Goal: Check status: Check status

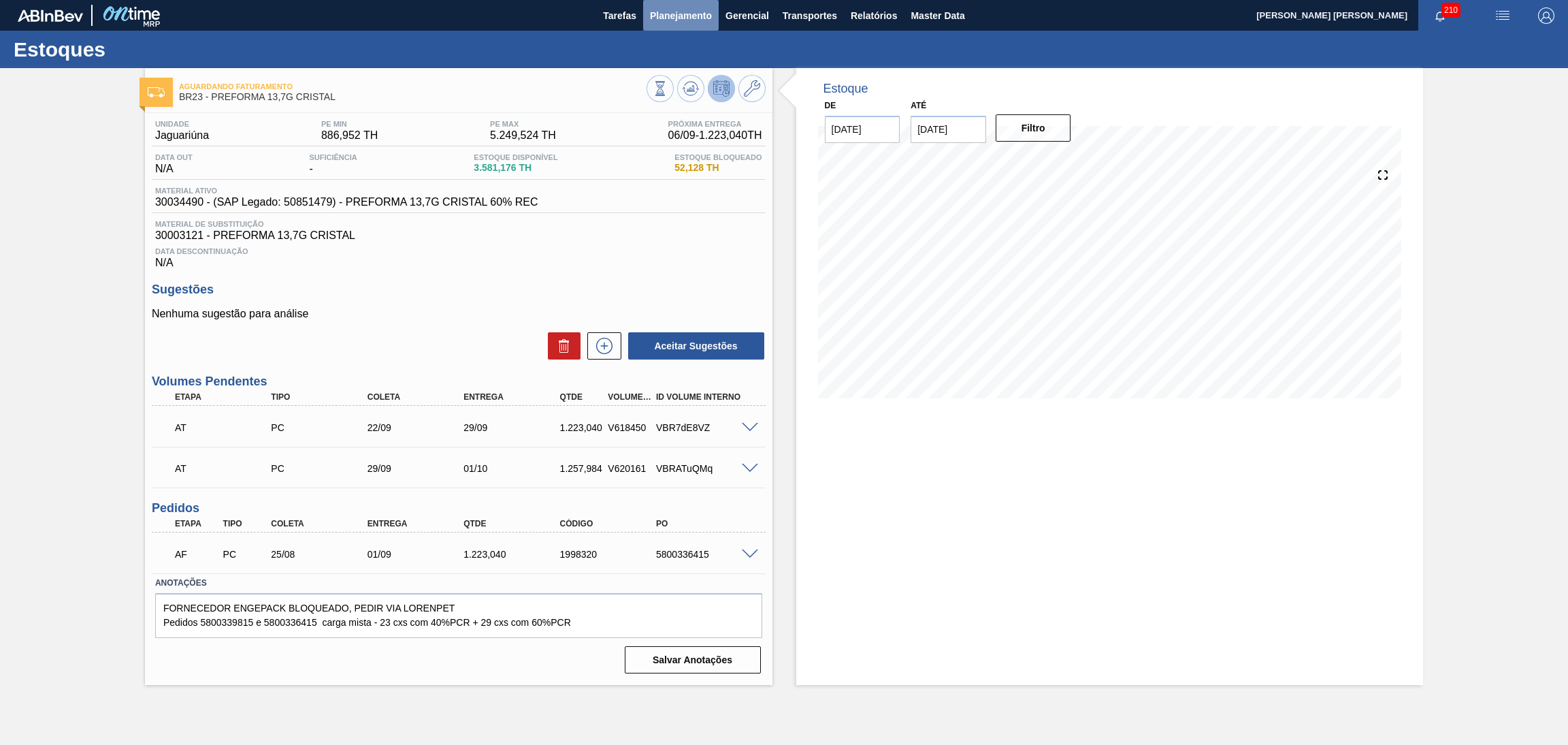
click at [688, 10] on span "Planejamento" at bounding box center [681, 16] width 62 height 17
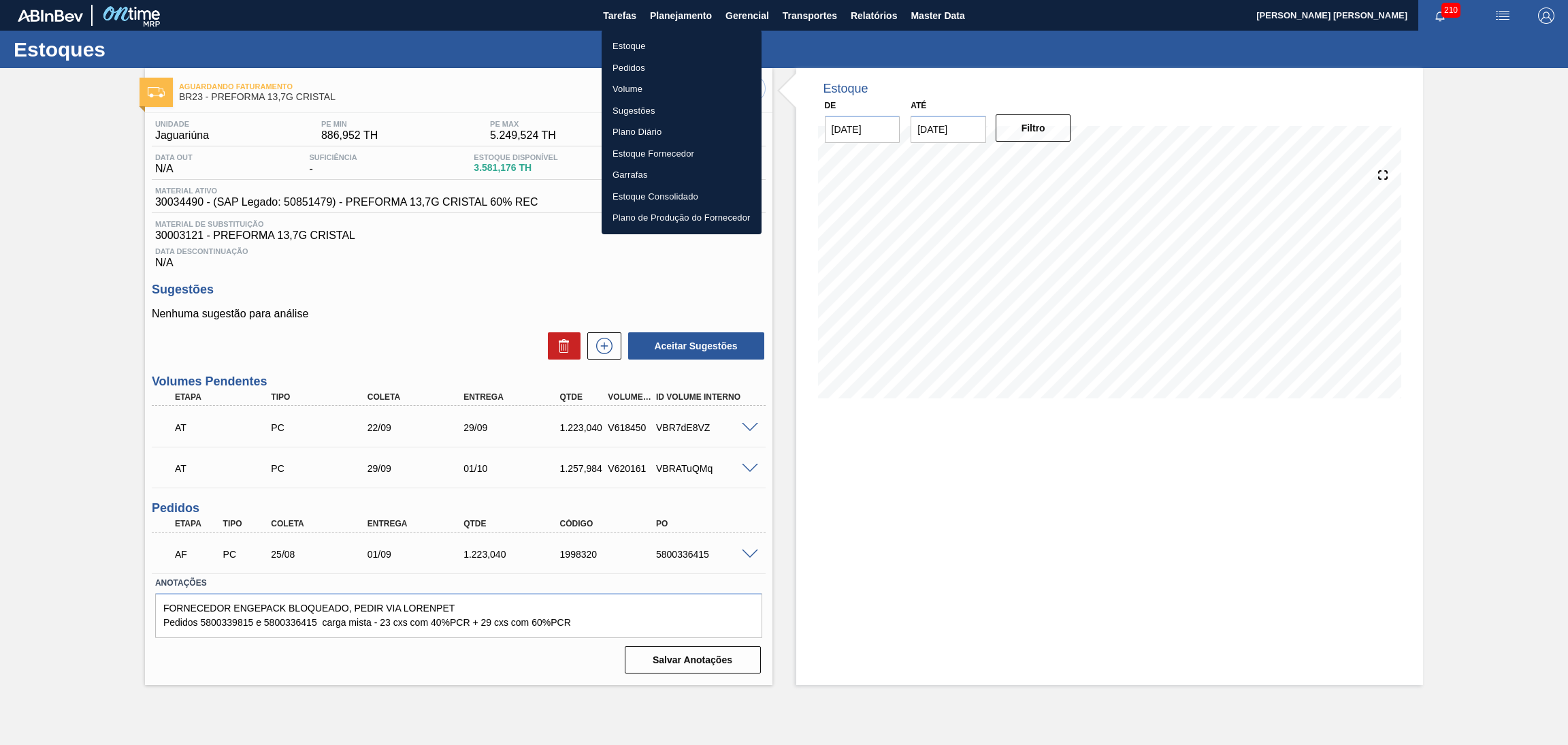
click at [941, 11] on div at bounding box center [784, 372] width 1568 height 745
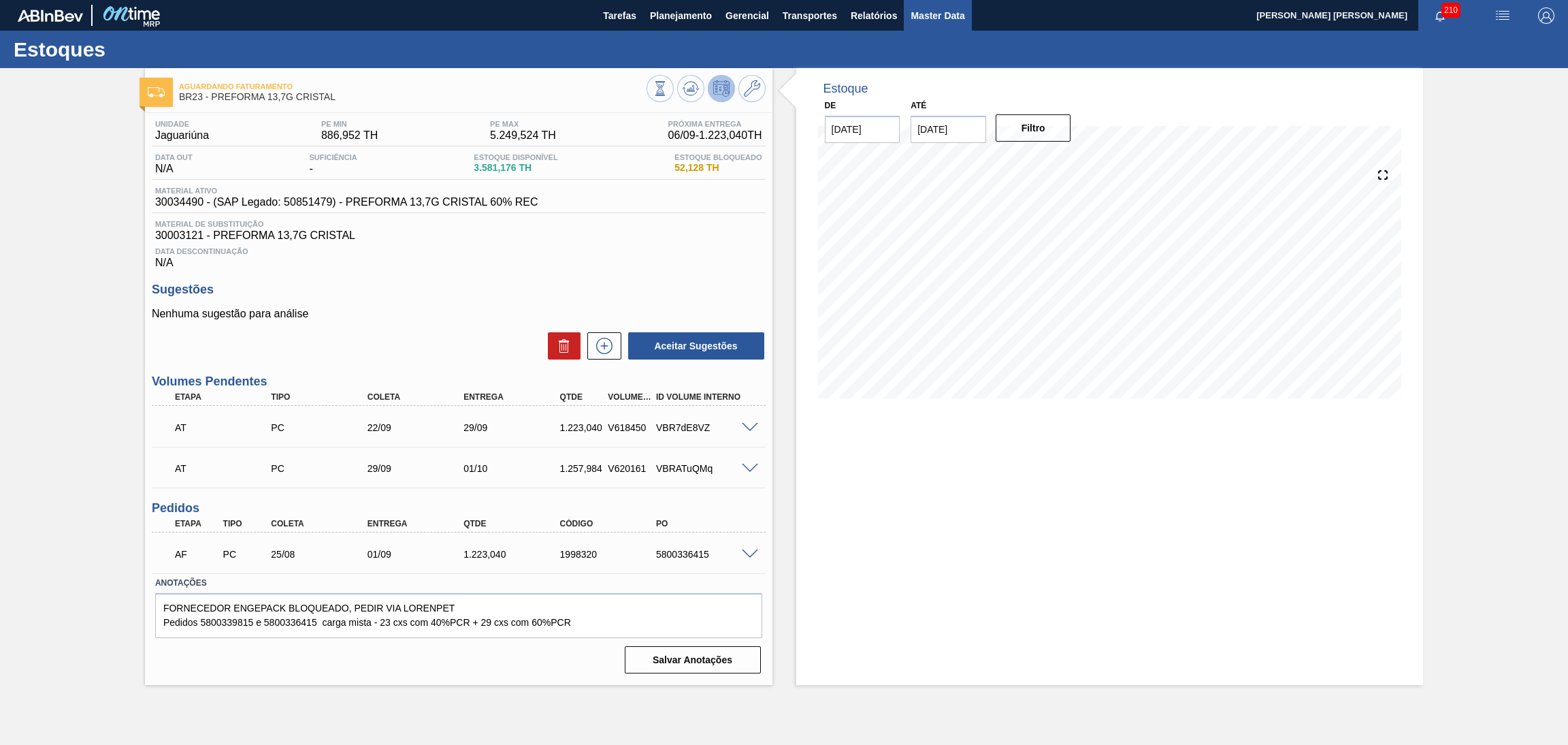
click at [941, 11] on span "Master Data" at bounding box center [937, 16] width 53 height 17
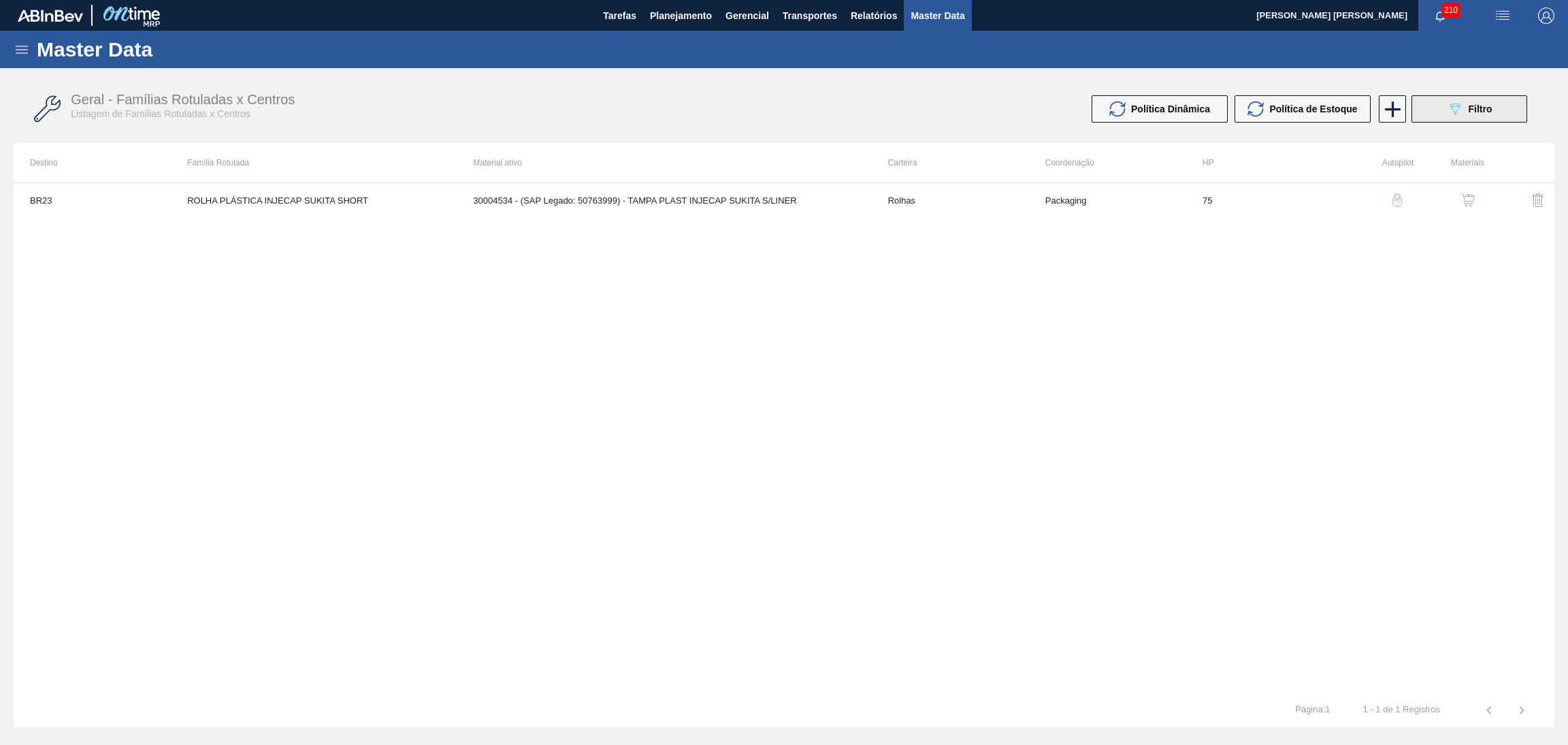
click at [1432, 106] on button "089F7B8B-B2A5-4AFE-B5C0-19BA573D28AC Filtro" at bounding box center [1469, 109] width 116 height 27
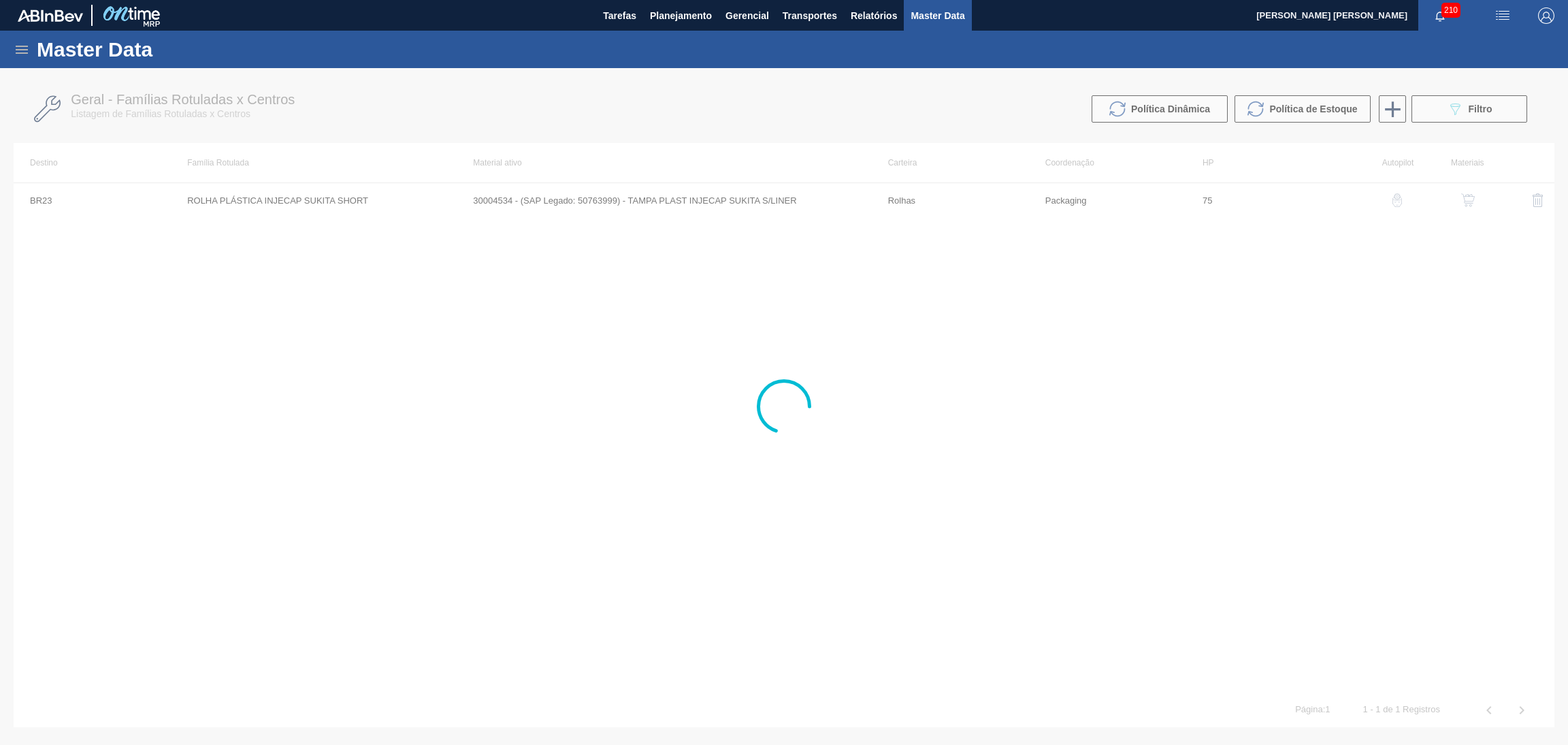
click at [26, 53] on icon at bounding box center [22, 50] width 17 height 17
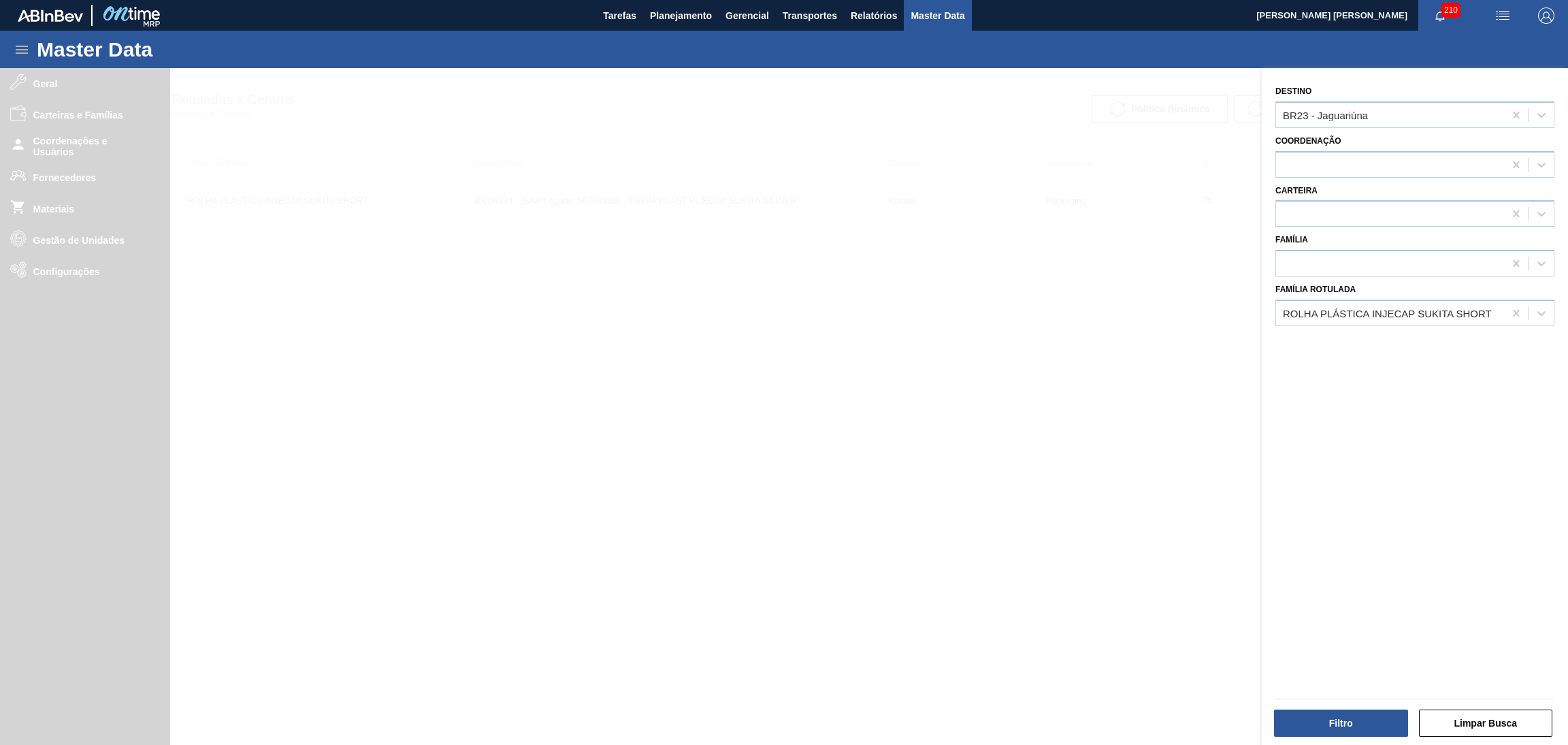
click at [97, 247] on div at bounding box center [784, 440] width 1568 height 745
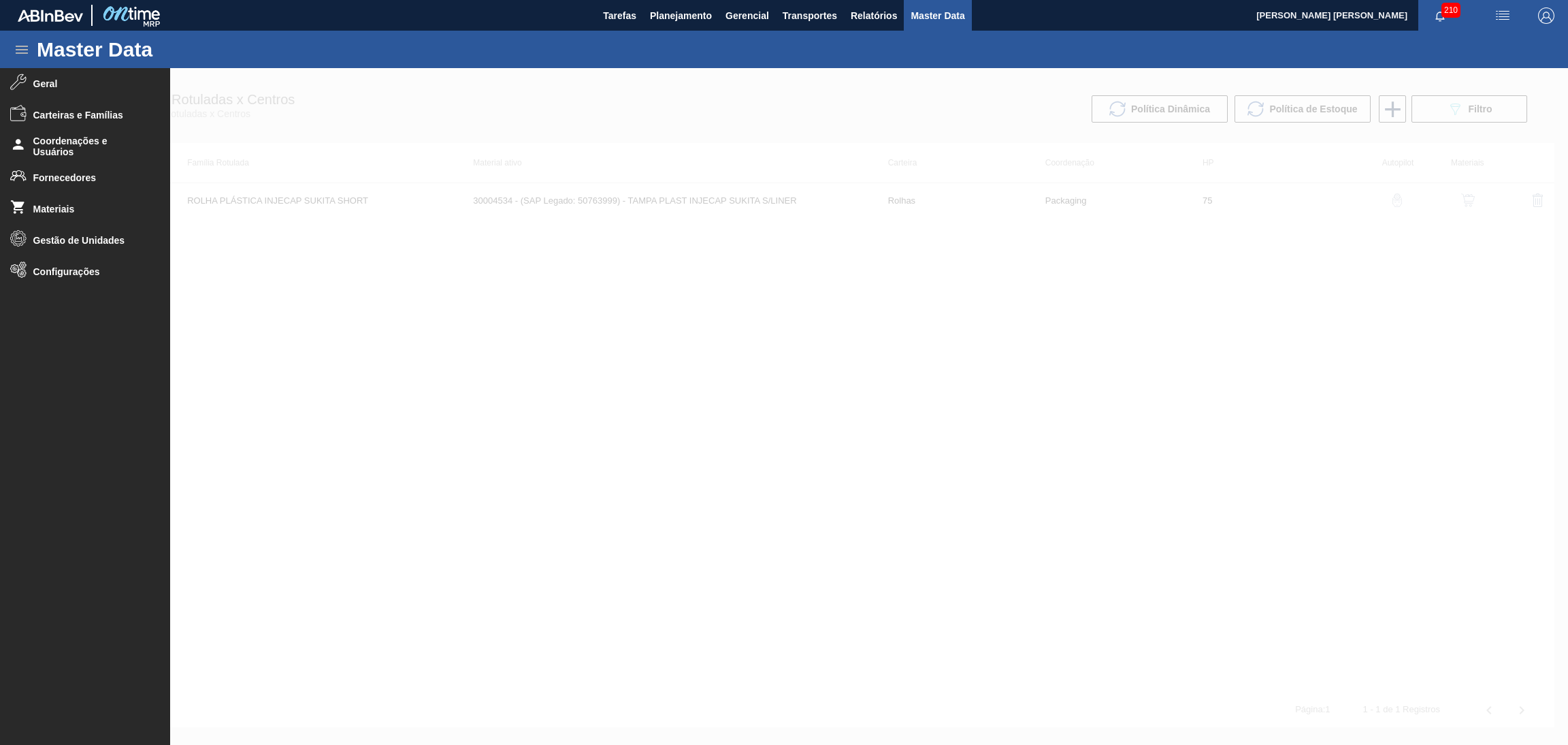
click at [97, 247] on li "Gestão de Unidades" at bounding box center [85, 241] width 170 height 32
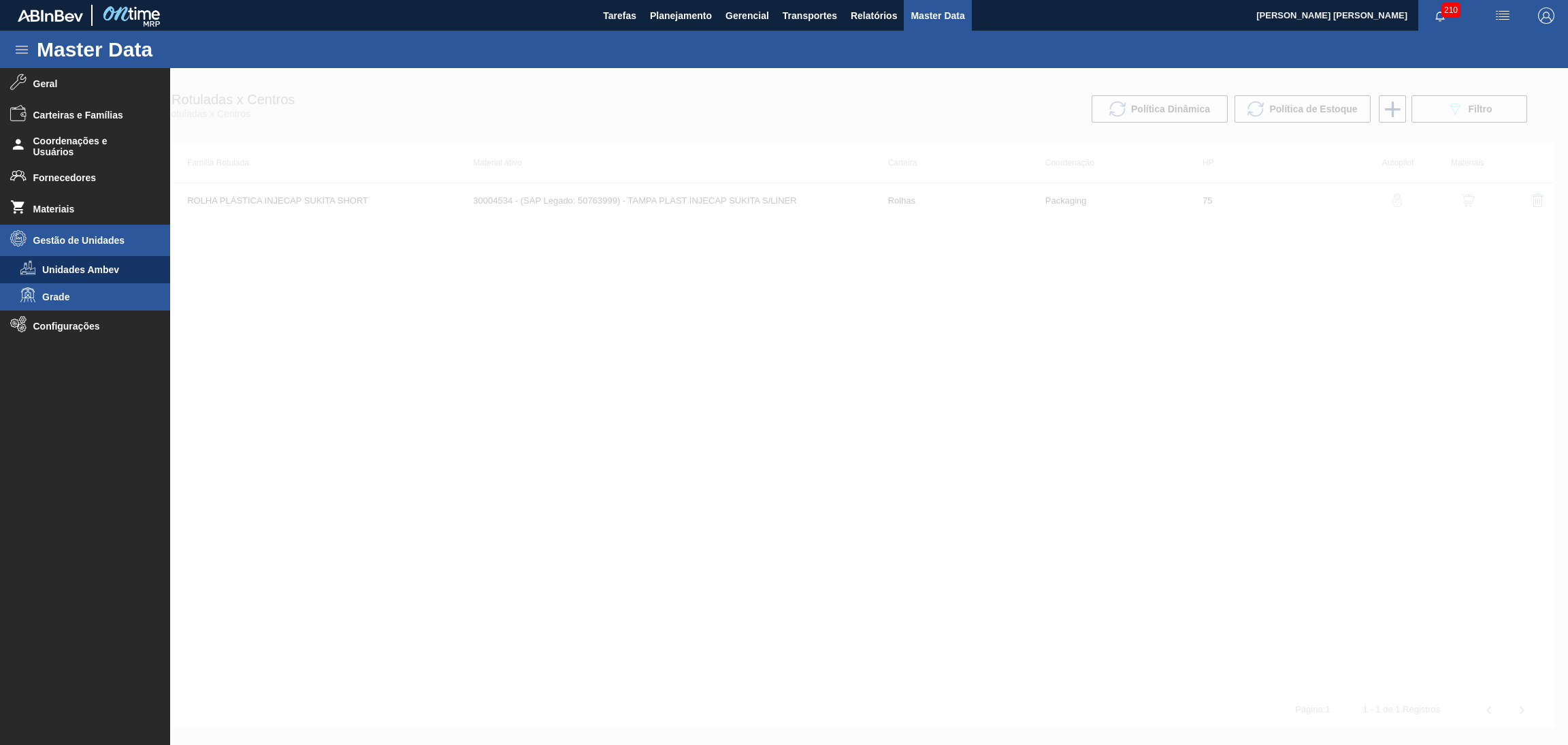
click at [62, 300] on span "Grade" at bounding box center [94, 296] width 105 height 11
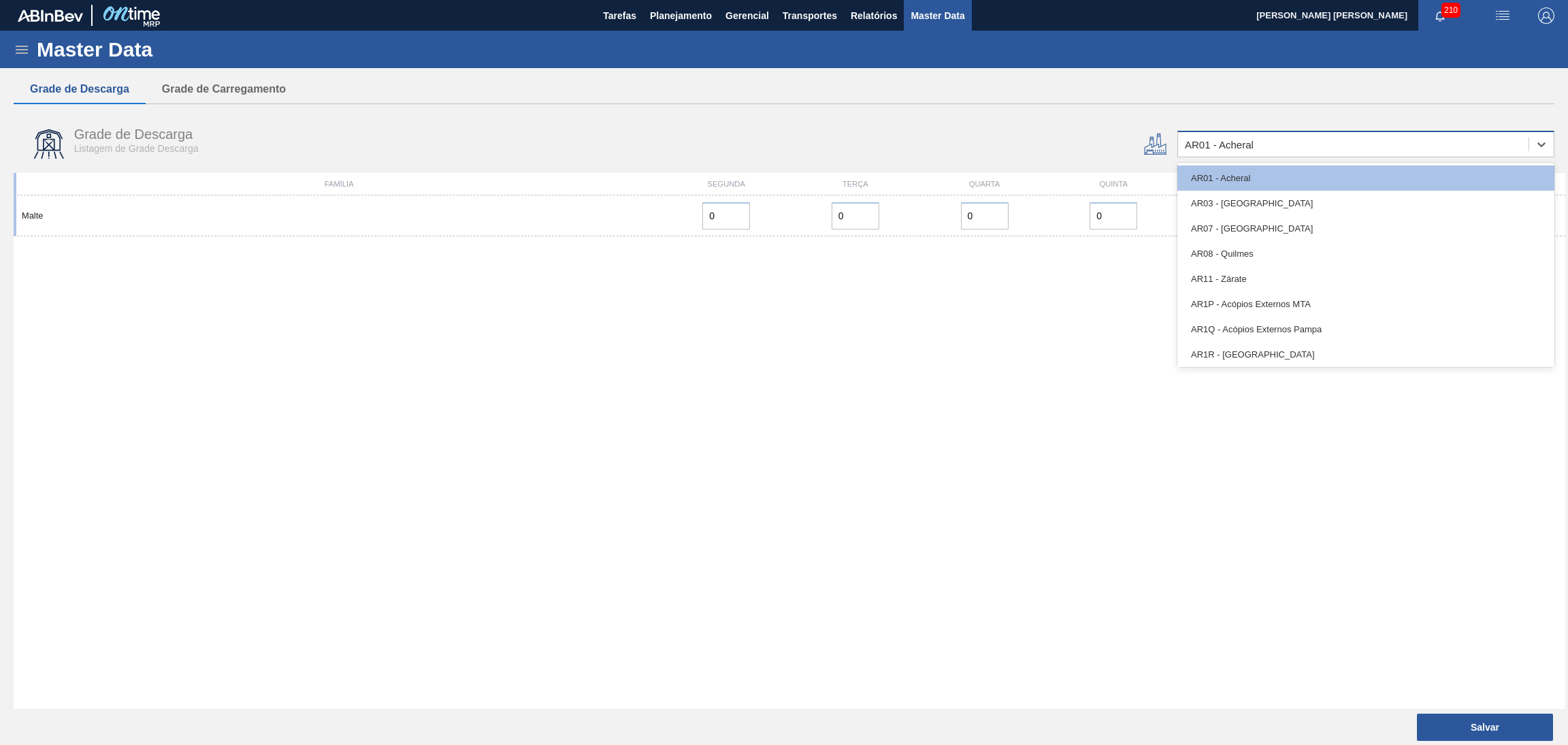
click at [1218, 147] on div "AR01 - Acheral" at bounding box center [1218, 144] width 68 height 11
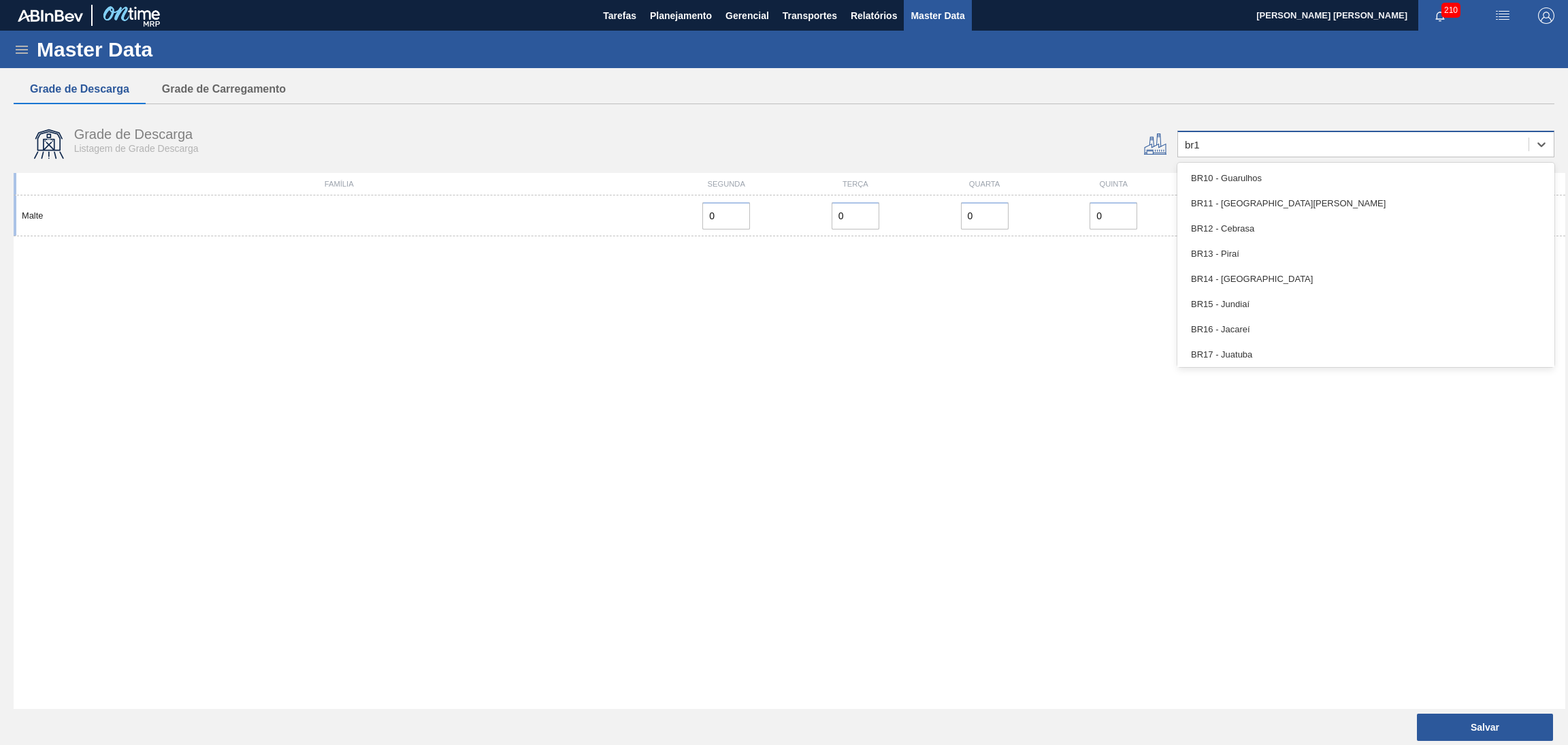
type input "br13"
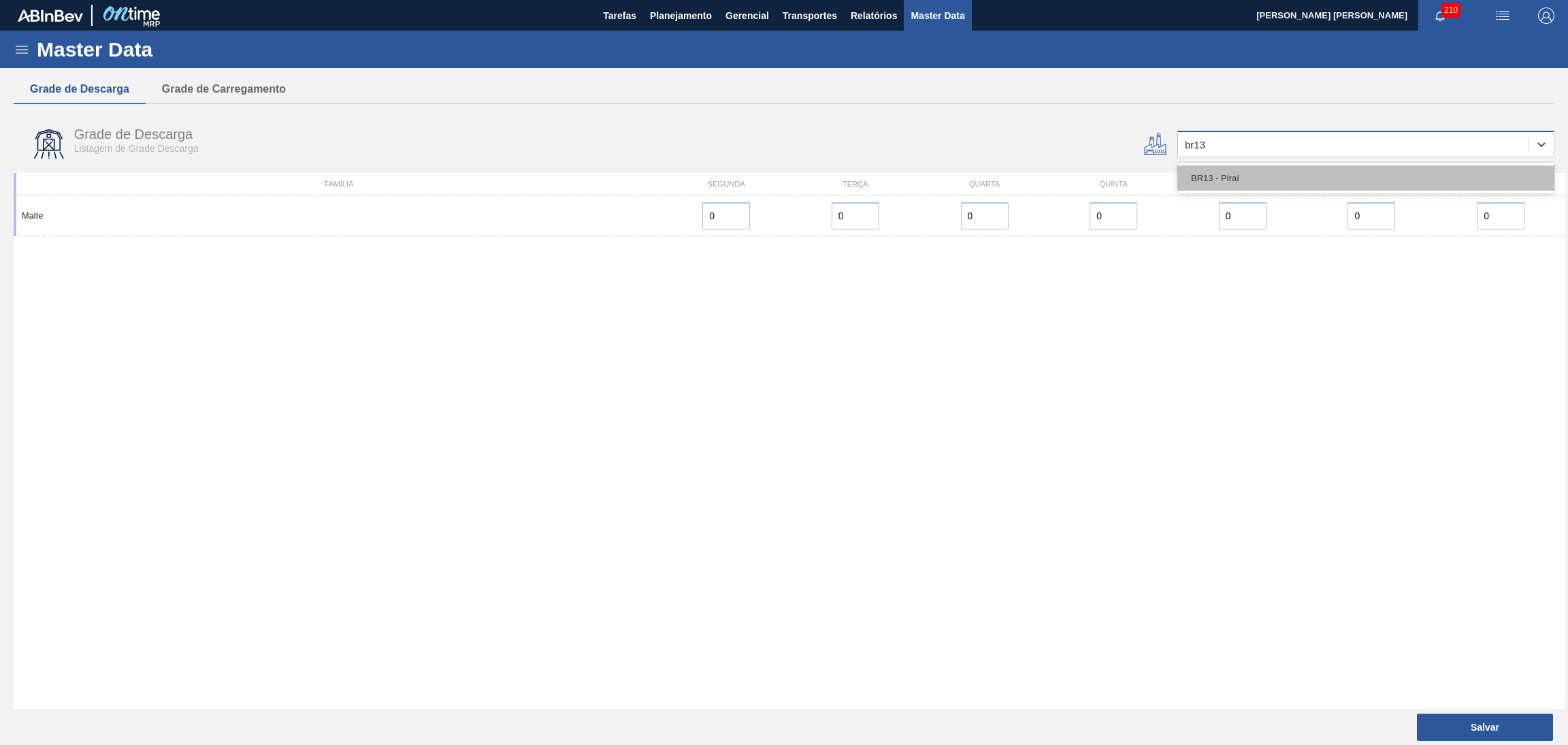
click at [1215, 179] on div "BR13 - Piraí" at bounding box center [1365, 178] width 377 height 25
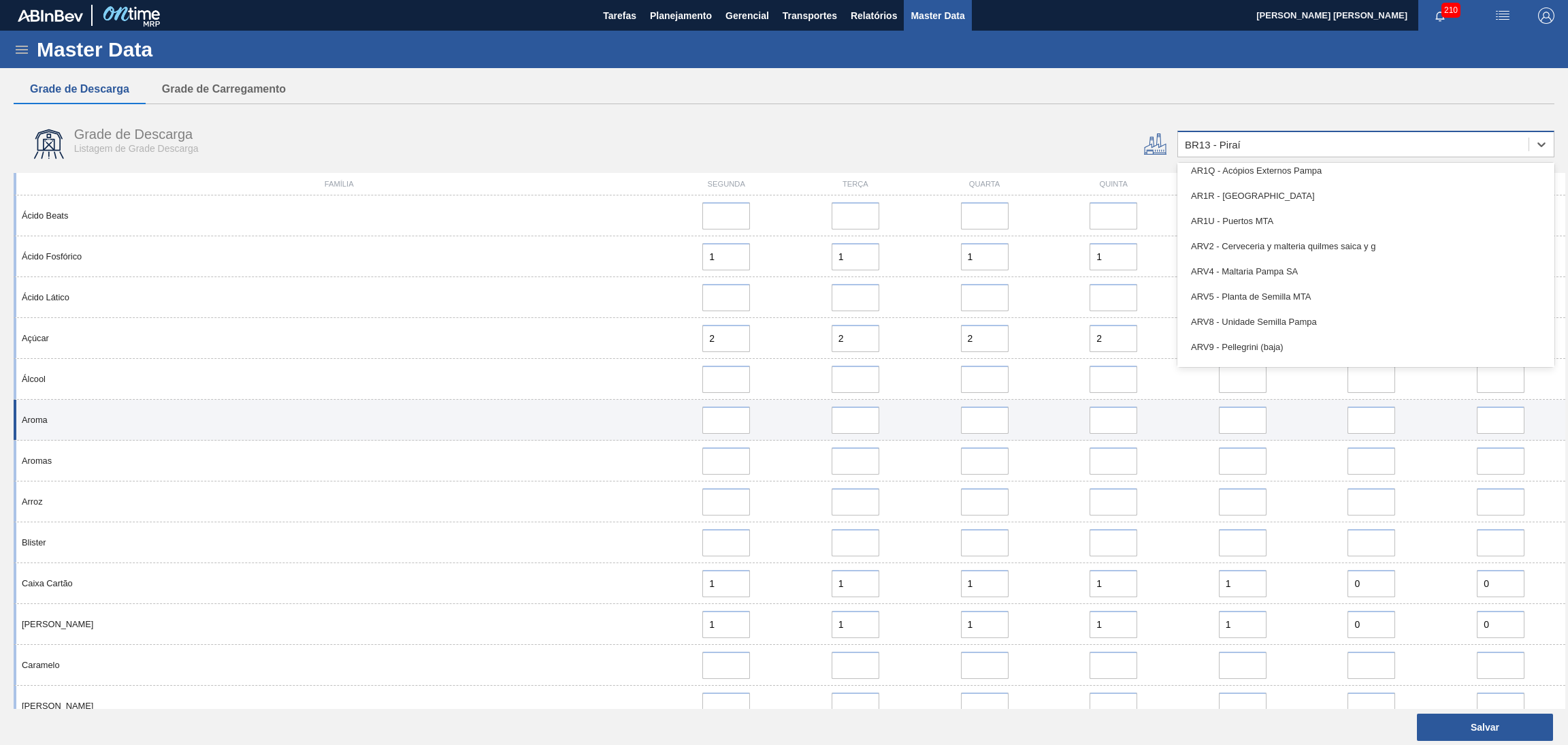
scroll to position [184, 0]
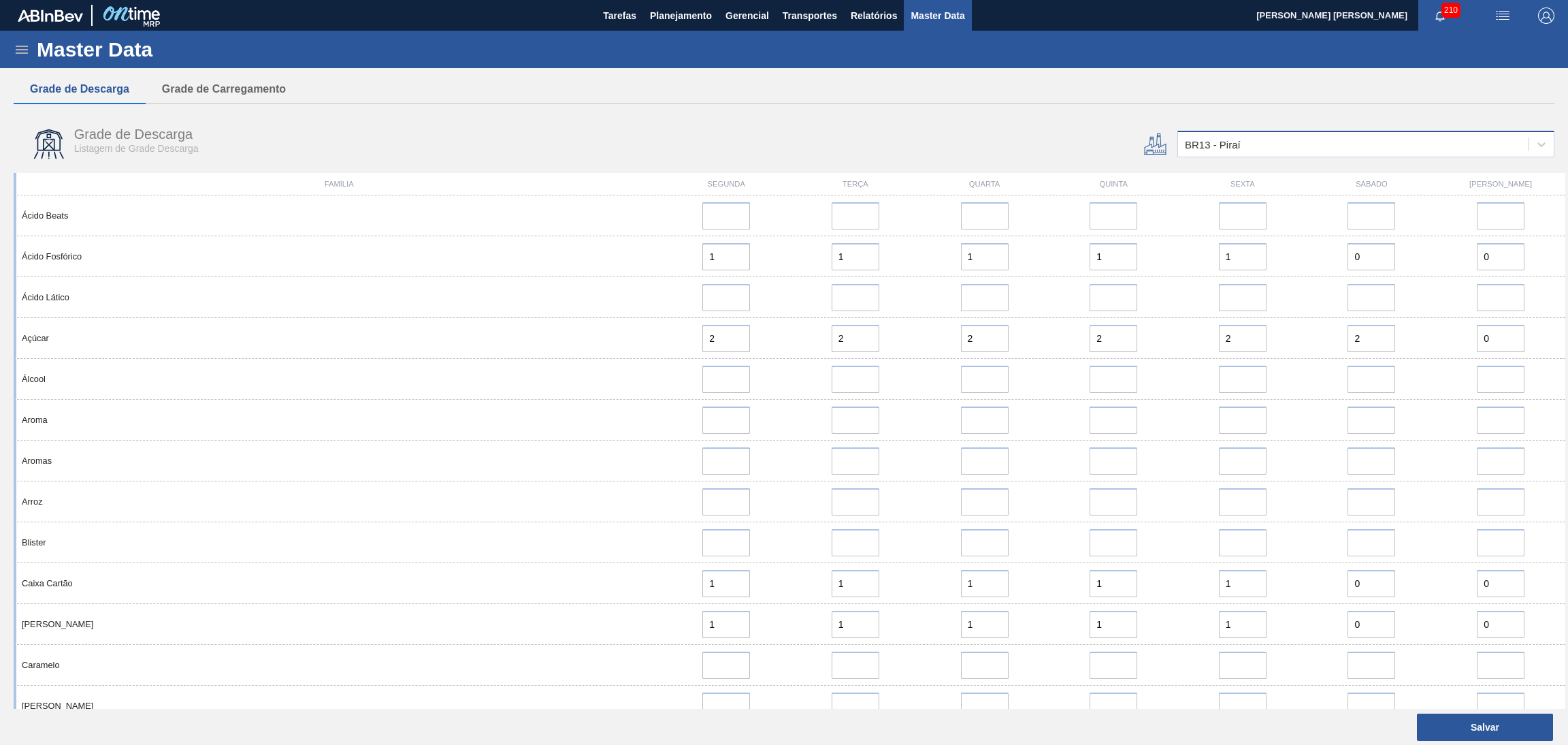
click at [821, 126] on div "Grade de Descarga Listagem de Grade Descarga" at bounding box center [525, 144] width 1024 height 51
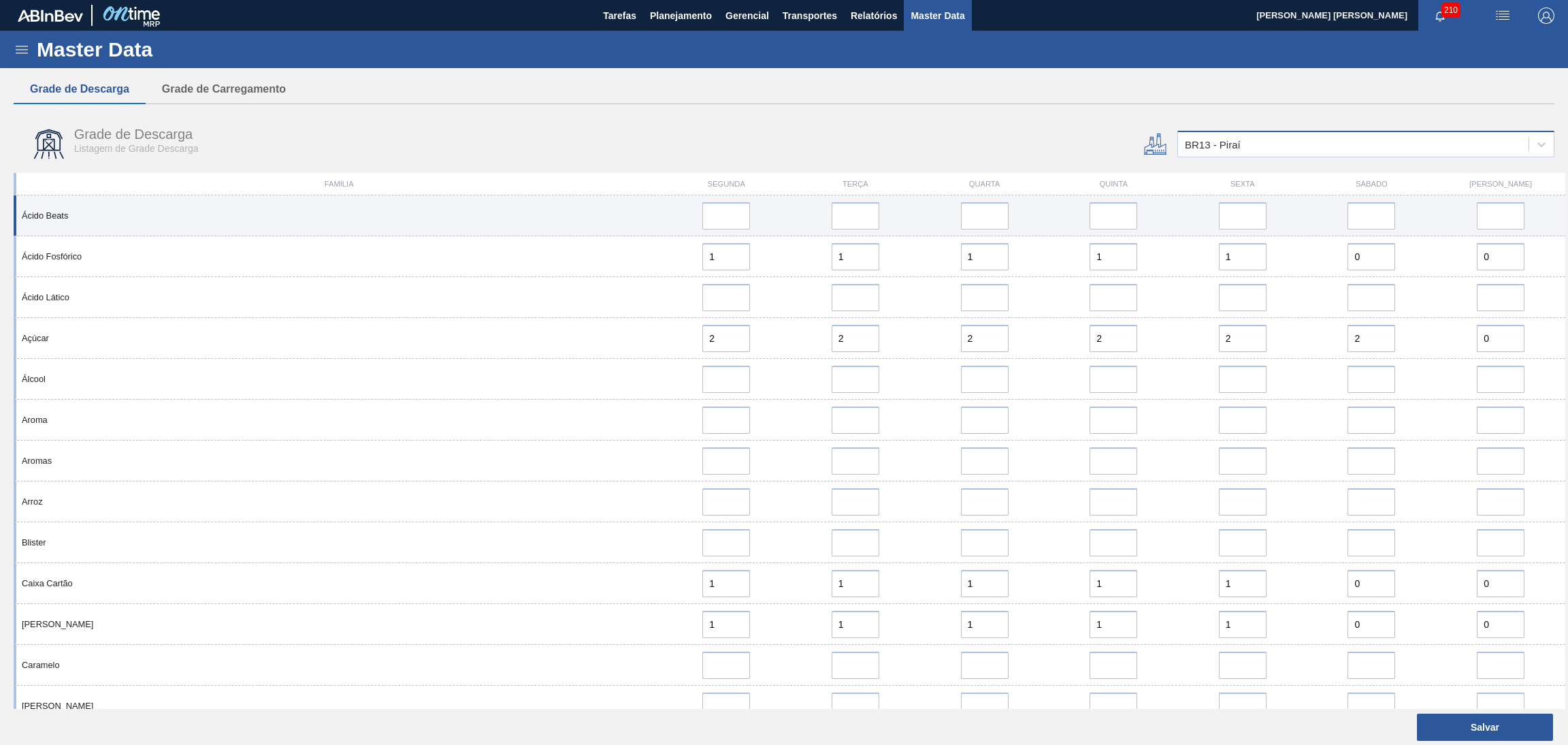
click at [410, 201] on div "Ácido Beats" at bounding box center [789, 216] width 1551 height 41
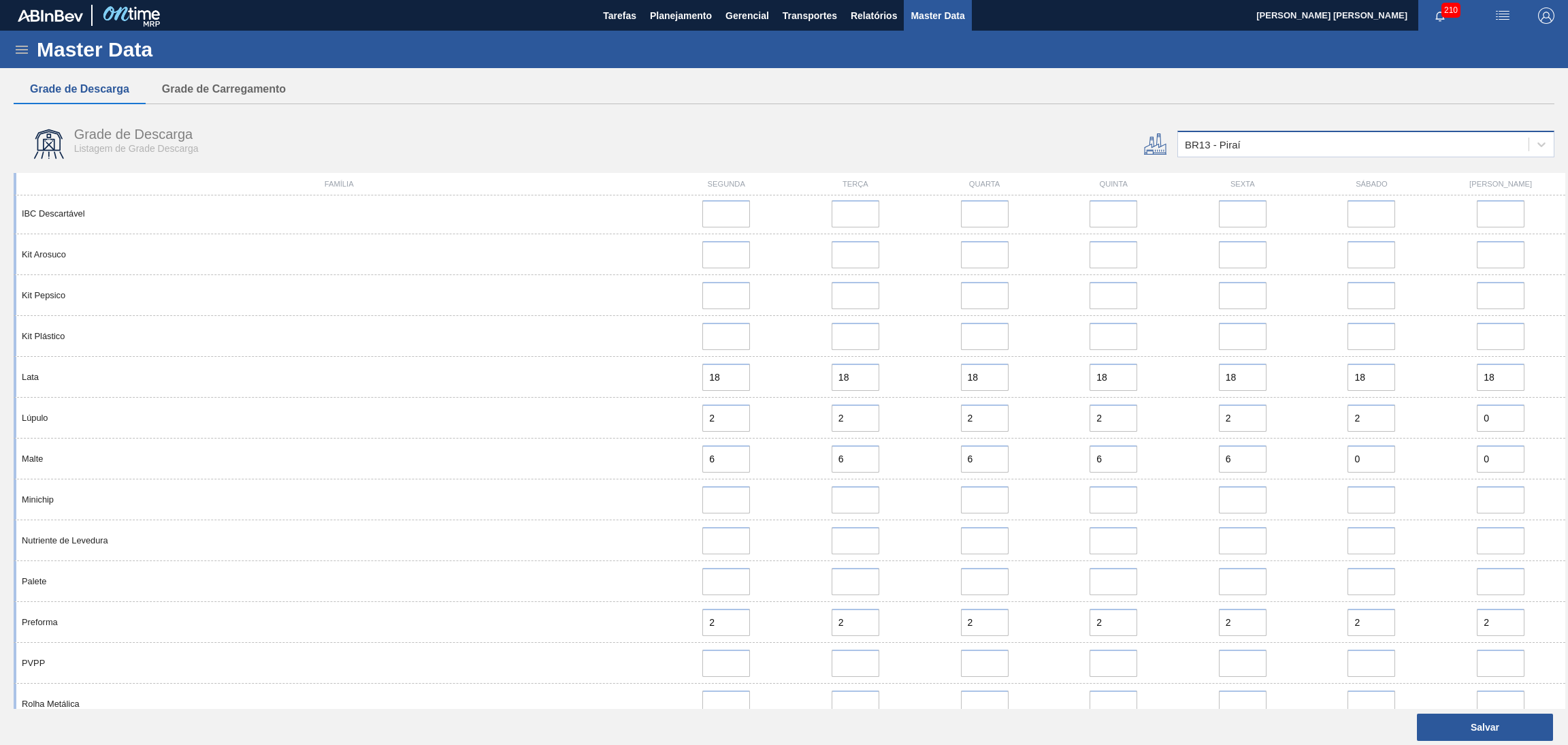
scroll to position [1184, 0]
click at [666, 11] on span "Planejamento" at bounding box center [681, 16] width 62 height 17
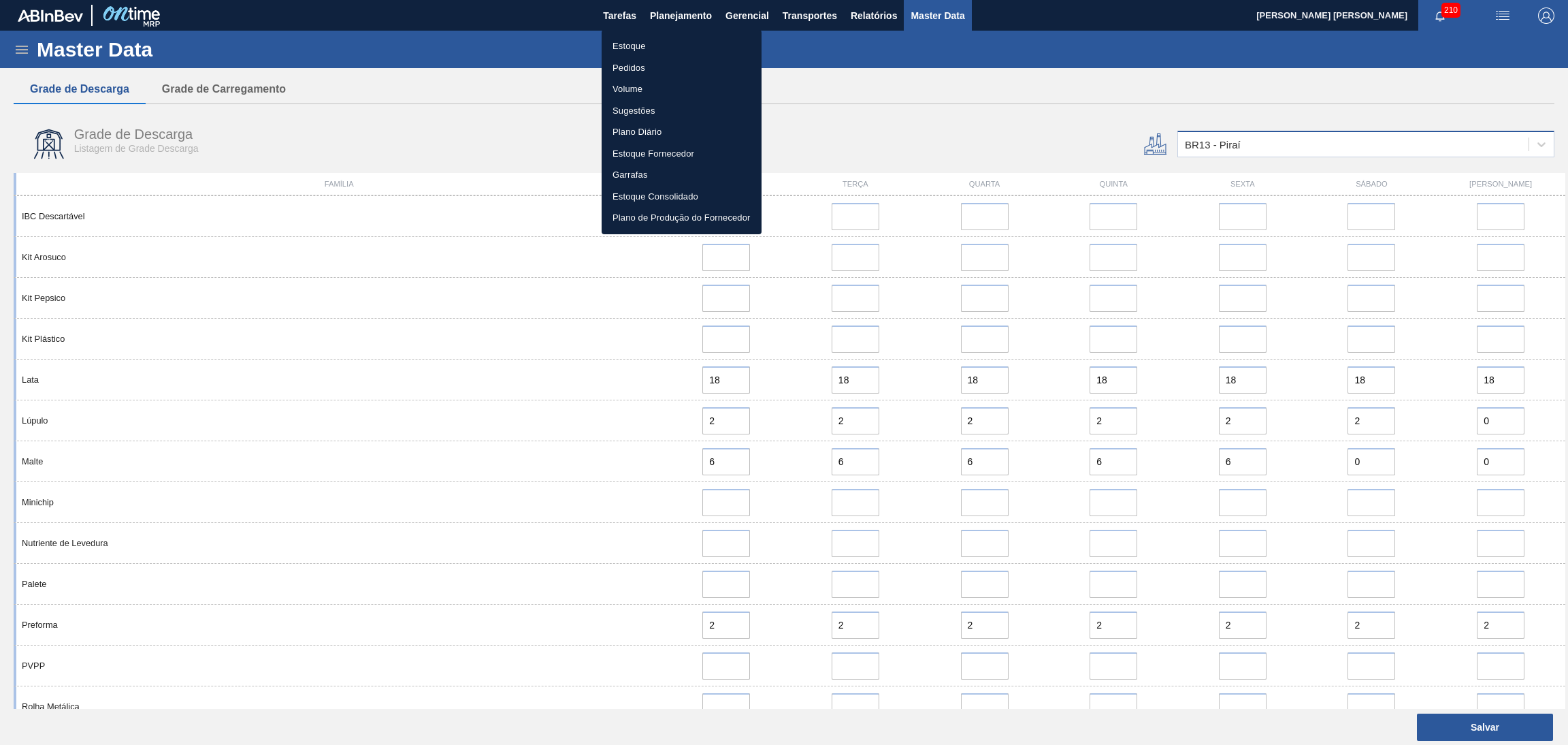
click at [639, 49] on li "Estoque" at bounding box center [681, 46] width 160 height 22
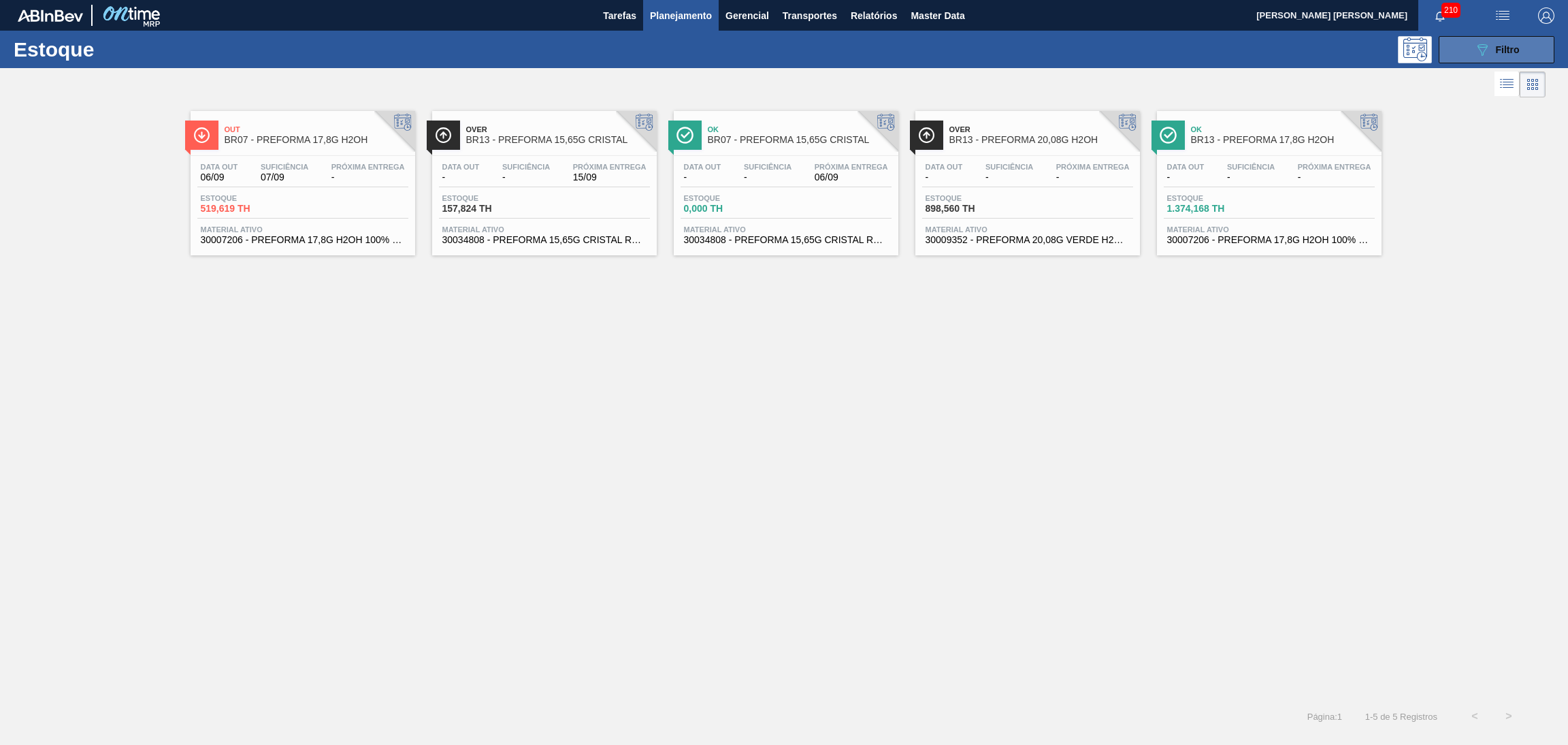
click at [1470, 50] on button "089F7B8B-B2A5-4AFE-B5C0-19BA573D28AC Filtro" at bounding box center [1497, 50] width 116 height 27
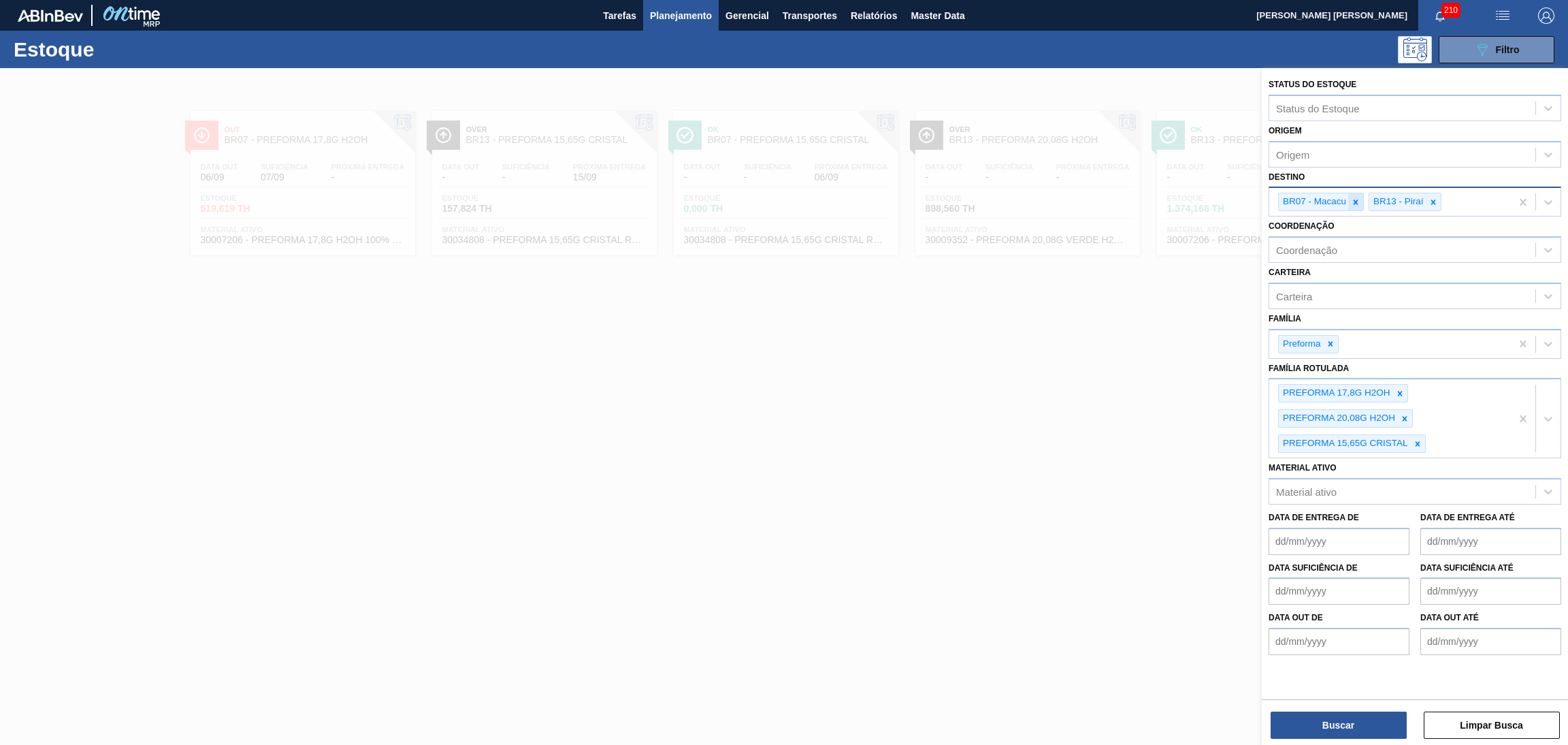
click at [1357, 205] on icon at bounding box center [1355, 202] width 10 height 10
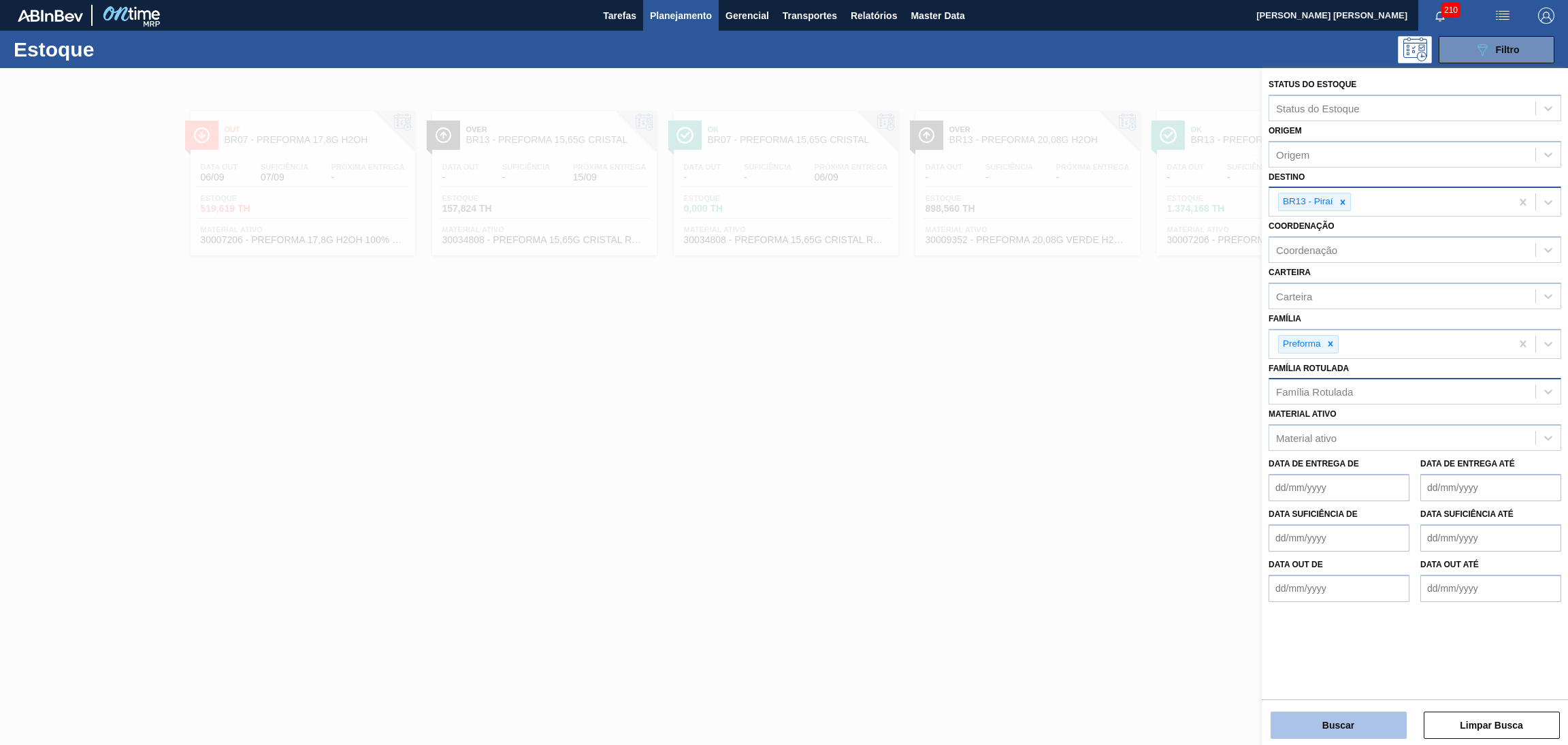
click at [1321, 722] on button "Buscar" at bounding box center [1338, 725] width 136 height 27
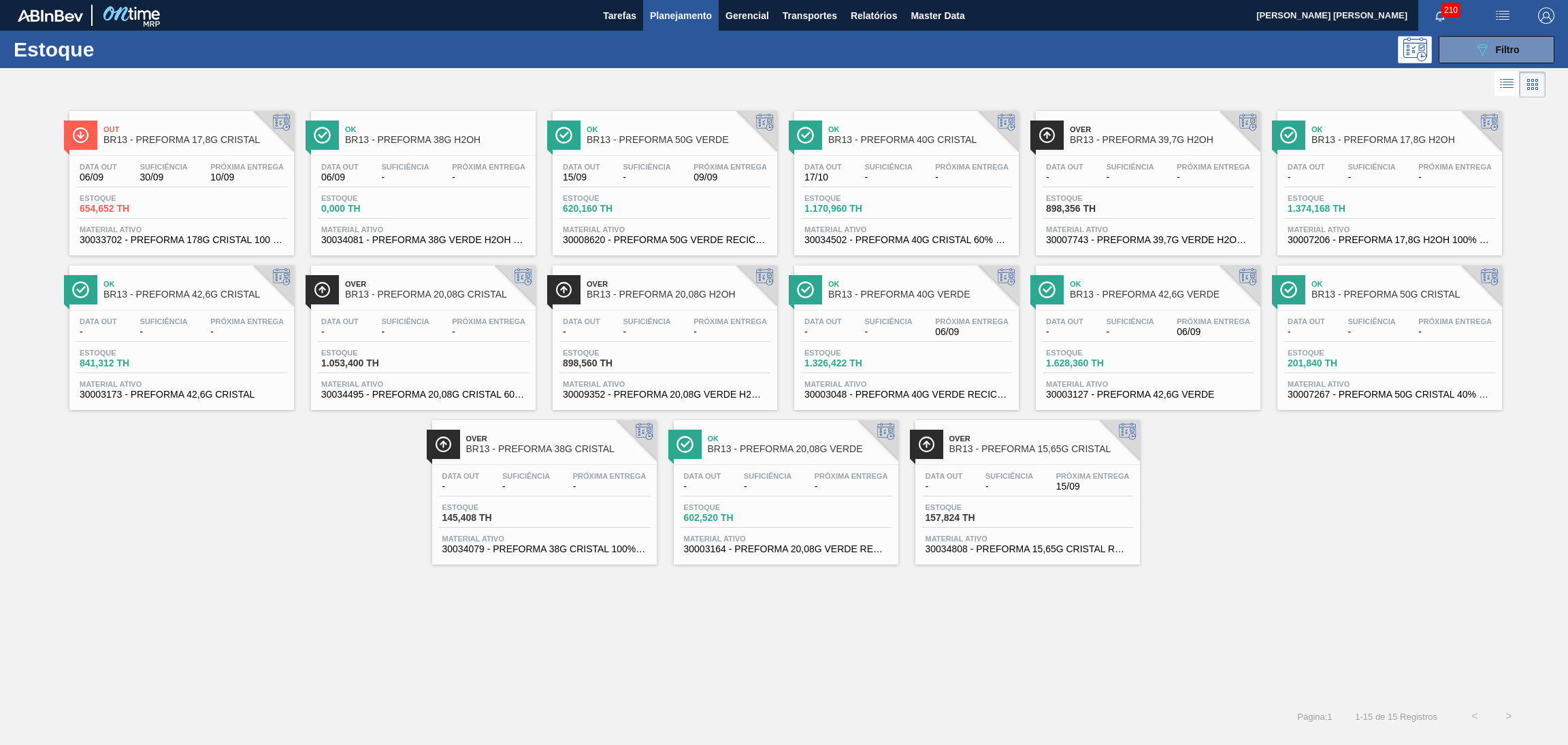
click at [1137, 325] on span "Suficiência" at bounding box center [1129, 321] width 47 height 8
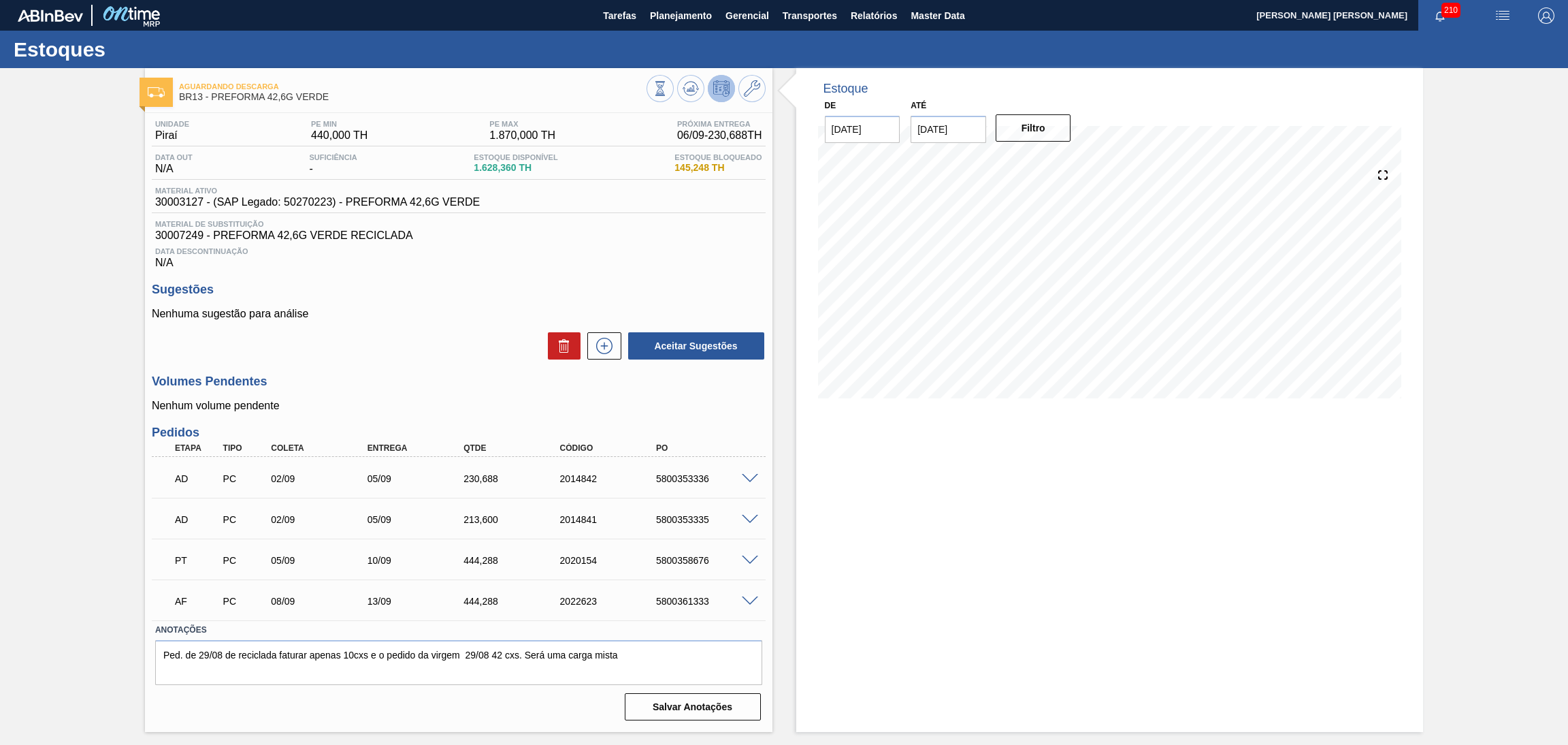
click at [434, 290] on h3 "Sugestões" at bounding box center [459, 289] width 614 height 14
click at [575, 297] on div "Sugestões Nenhuma sugestão para análise Aceitar Sugestões" at bounding box center [459, 321] width 614 height 78
click at [689, 91] on icon at bounding box center [690, 89] width 17 height 17
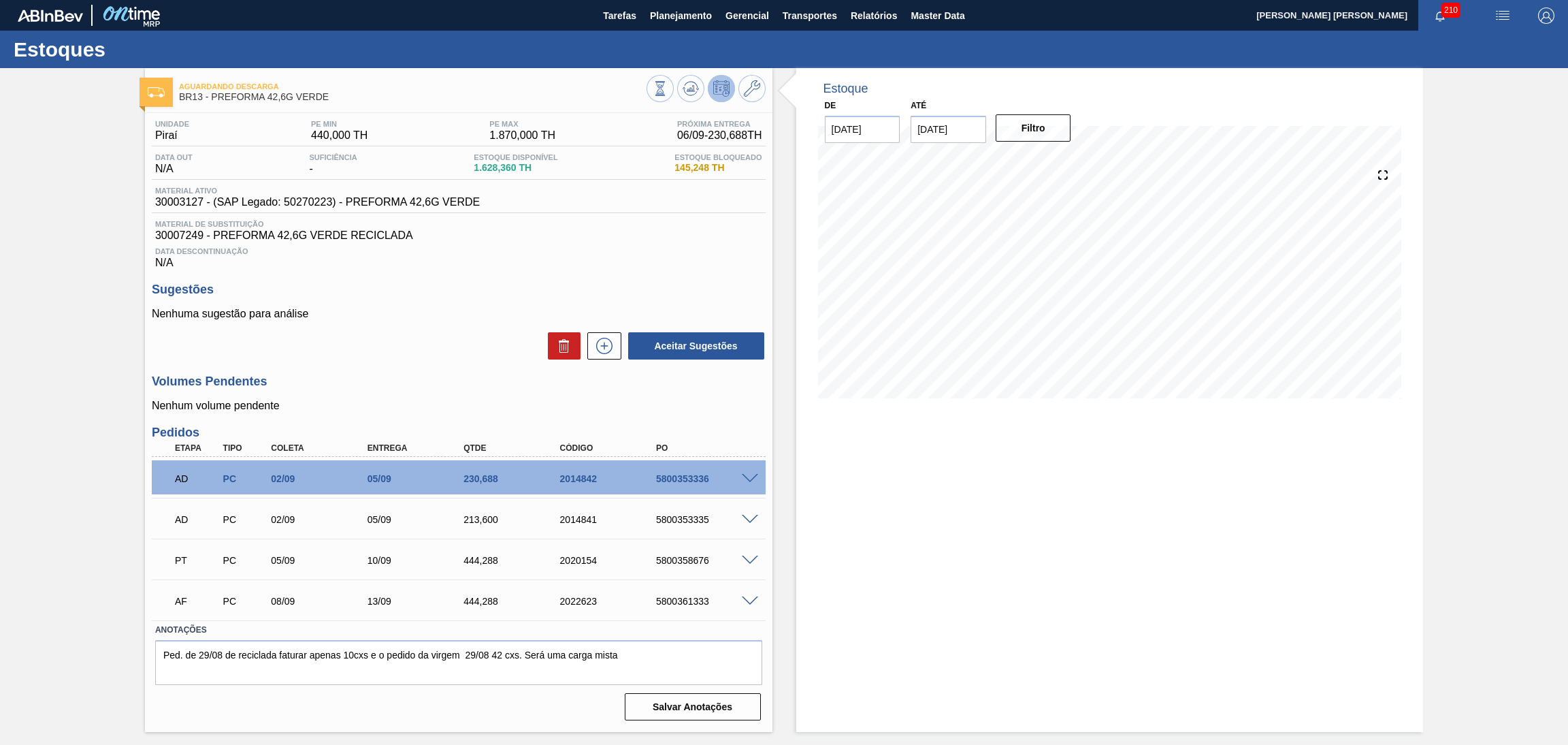
click at [751, 475] on span at bounding box center [750, 479] width 17 height 11
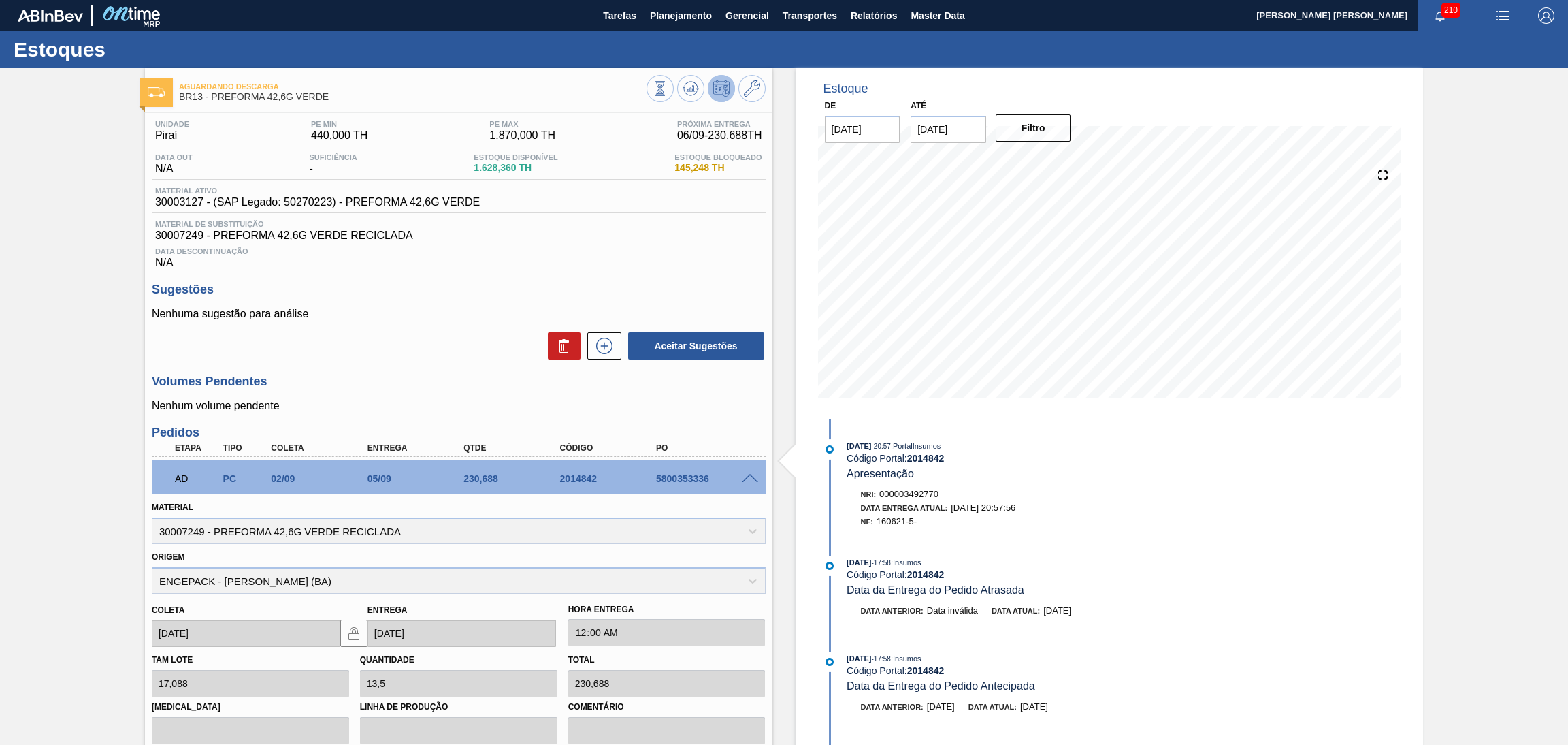
click at [751, 475] on span at bounding box center [750, 479] width 17 height 11
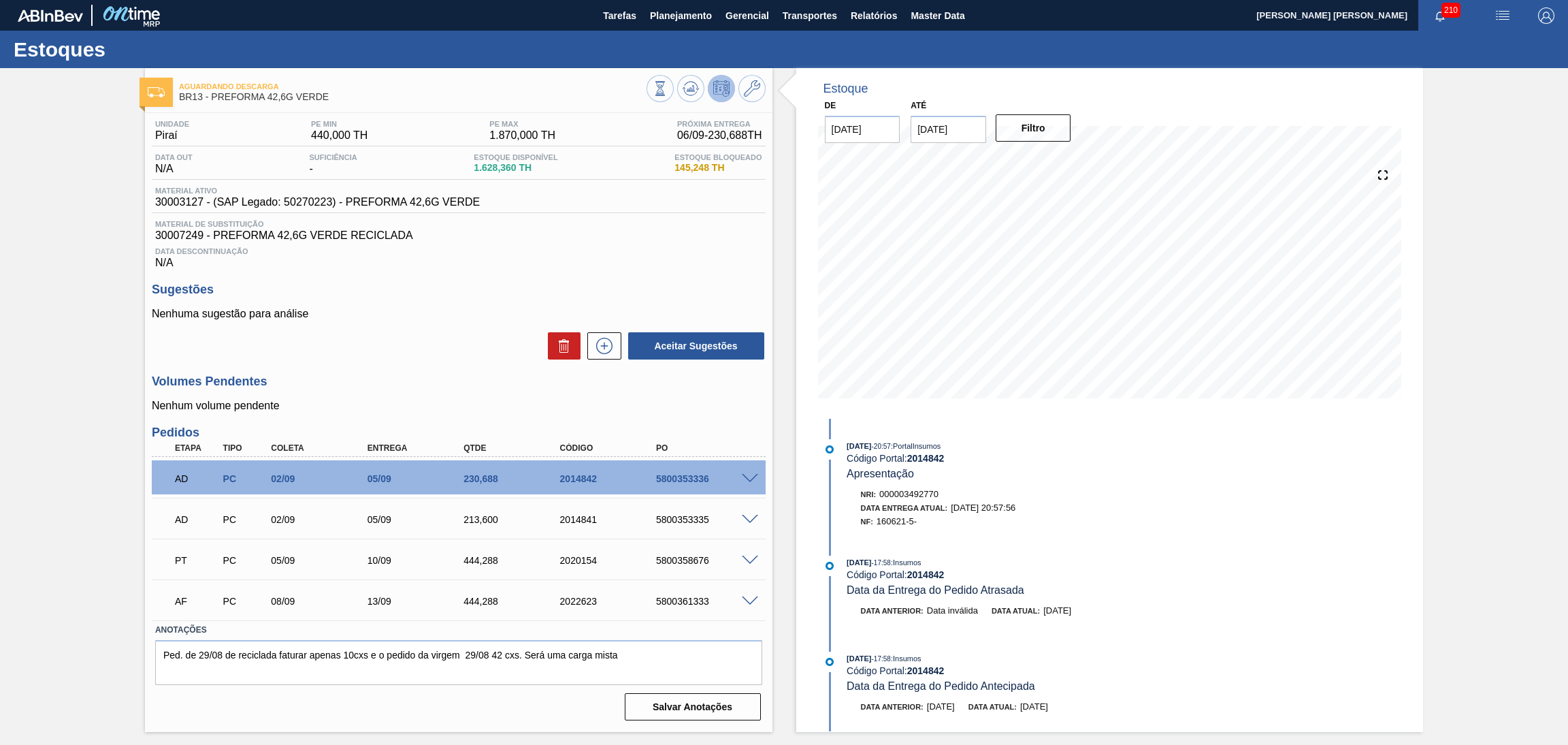
click at [749, 515] on span at bounding box center [750, 520] width 17 height 11
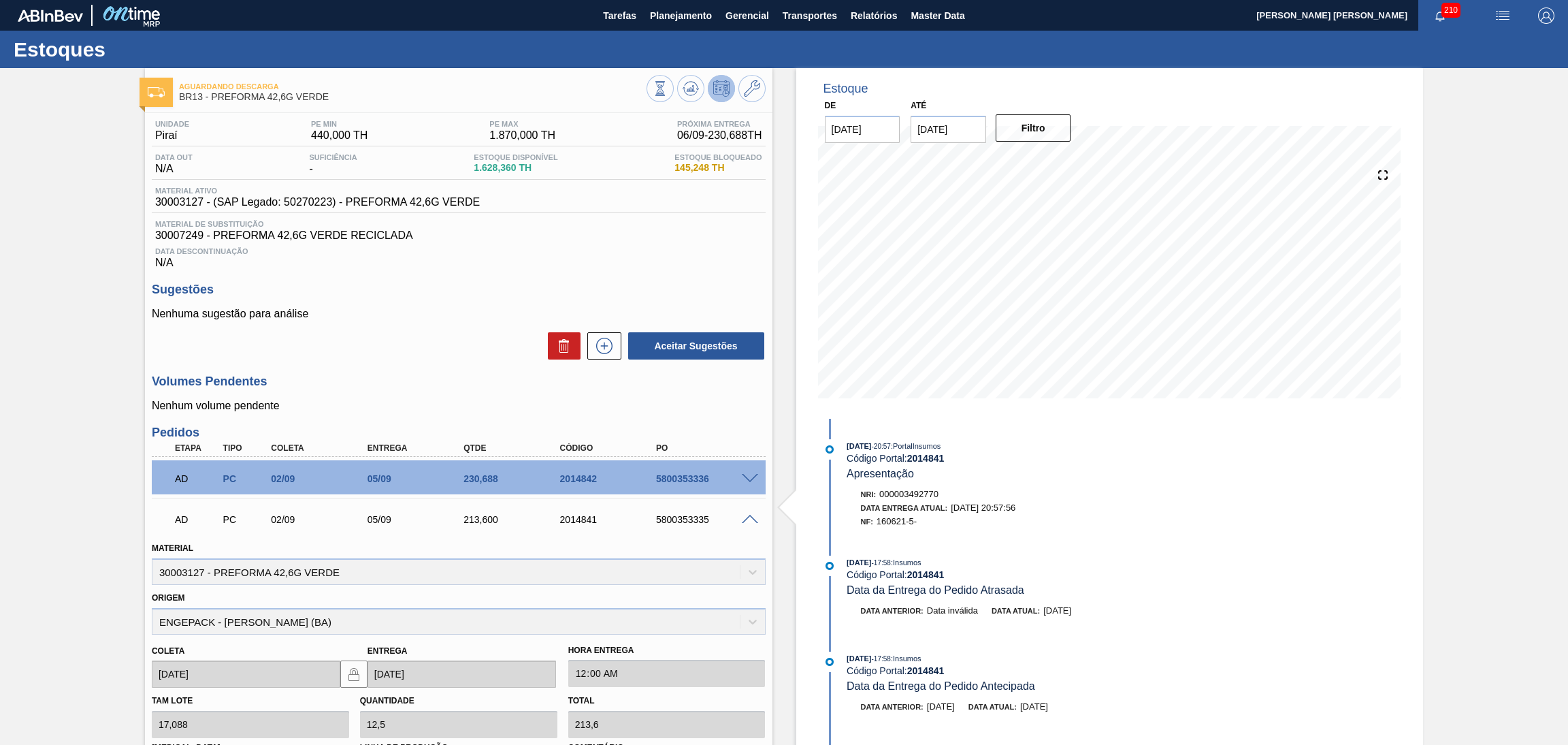
click at [749, 515] on span at bounding box center [750, 520] width 17 height 11
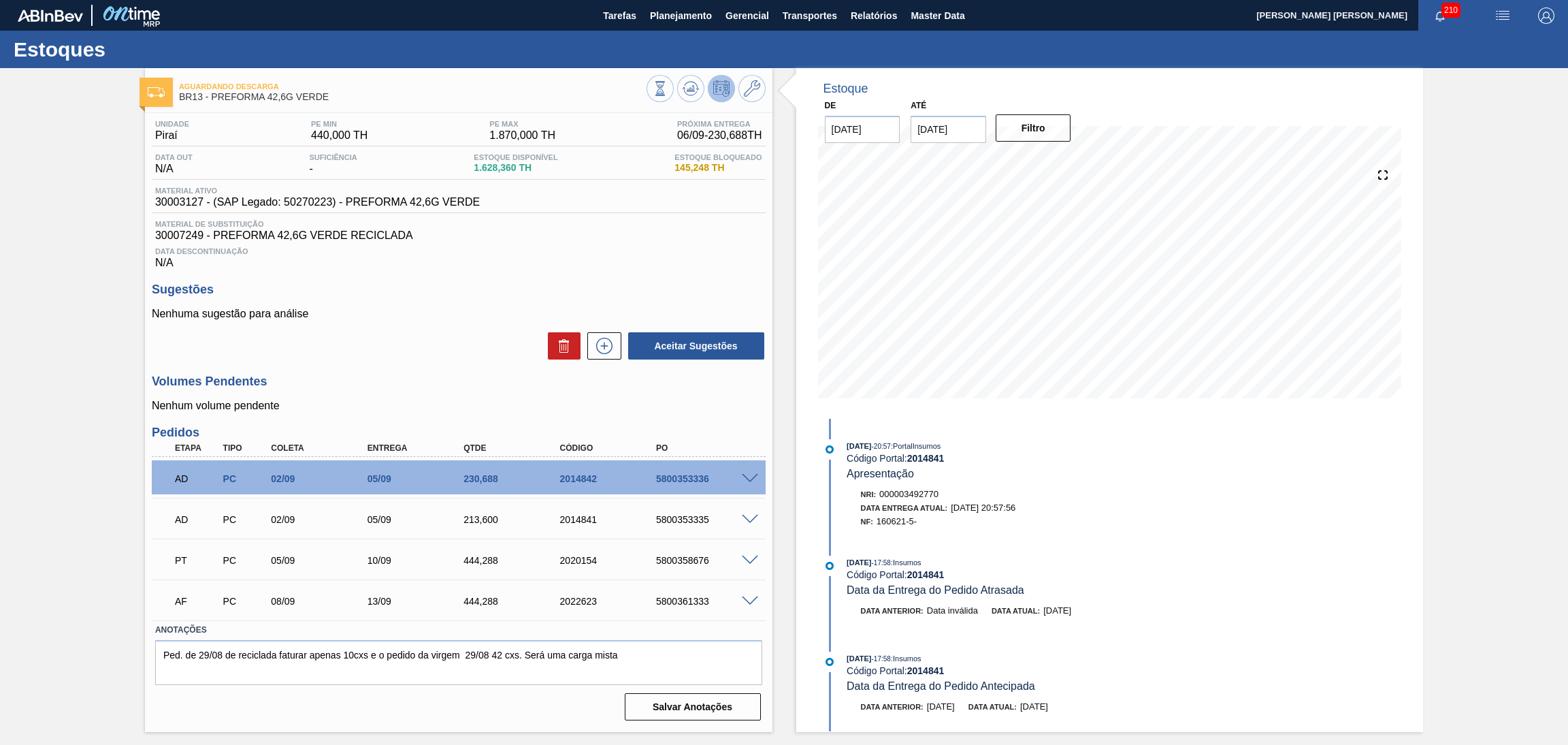
click at [749, 515] on span at bounding box center [750, 520] width 17 height 11
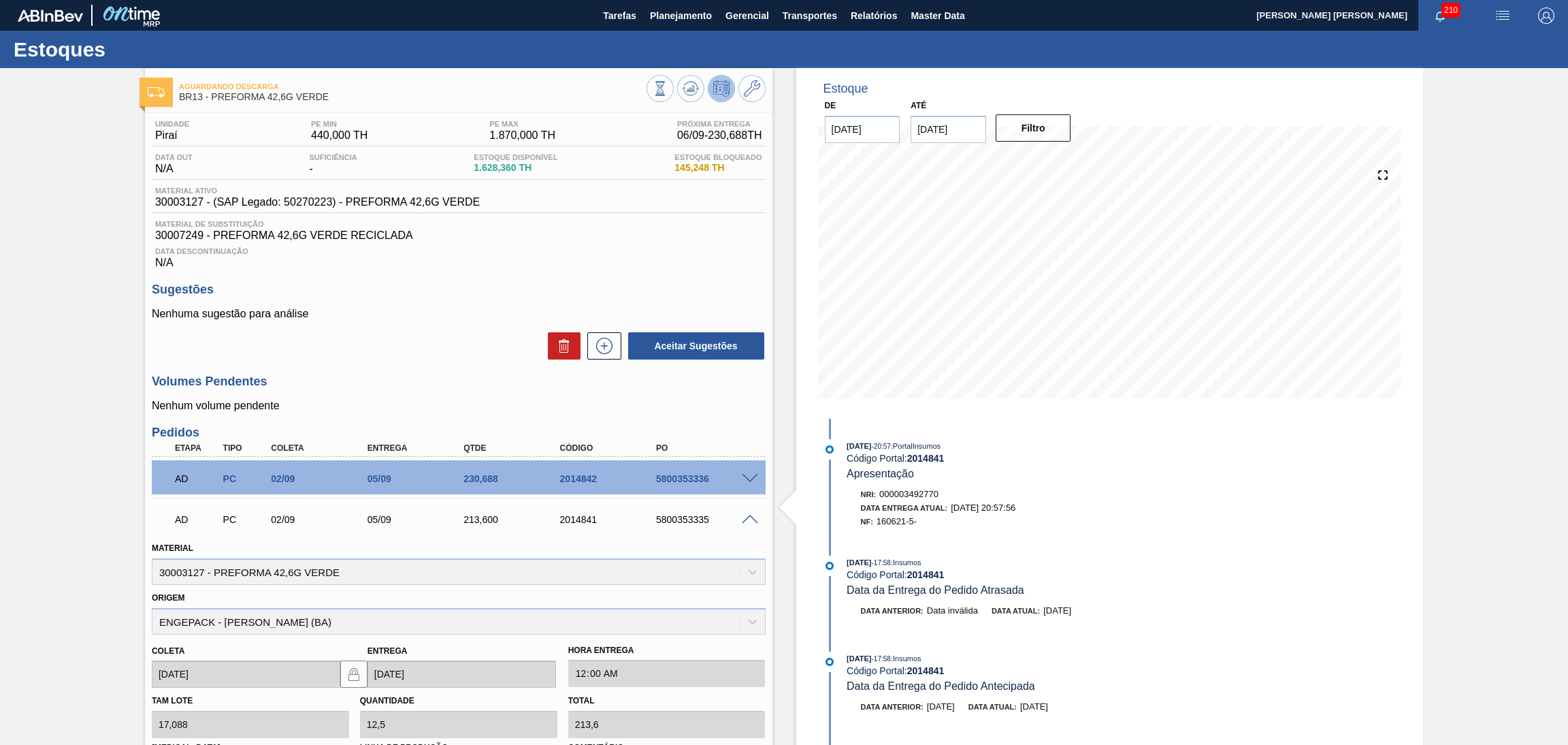
click at [749, 515] on span at bounding box center [750, 520] width 17 height 11
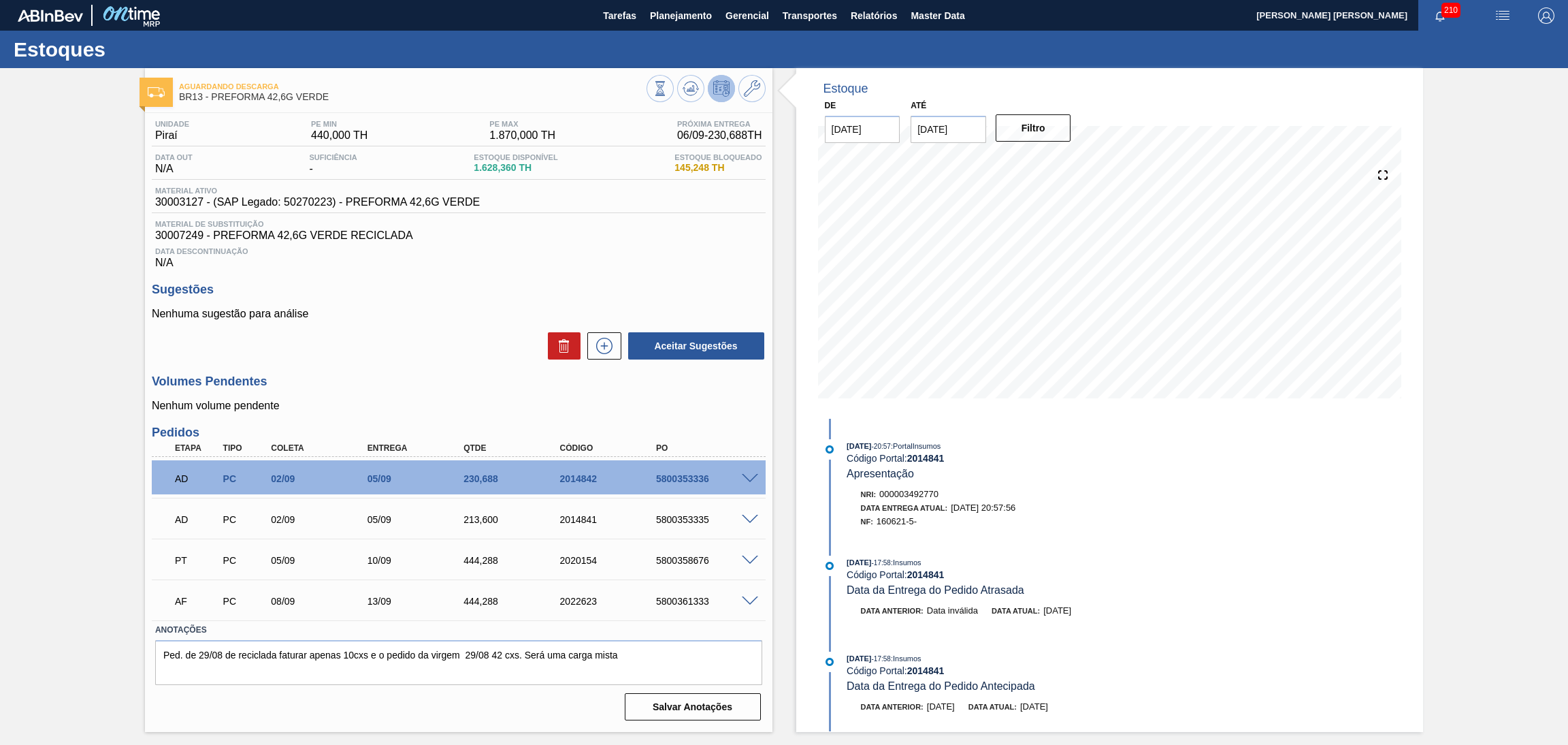
click at [750, 480] on span at bounding box center [750, 479] width 17 height 11
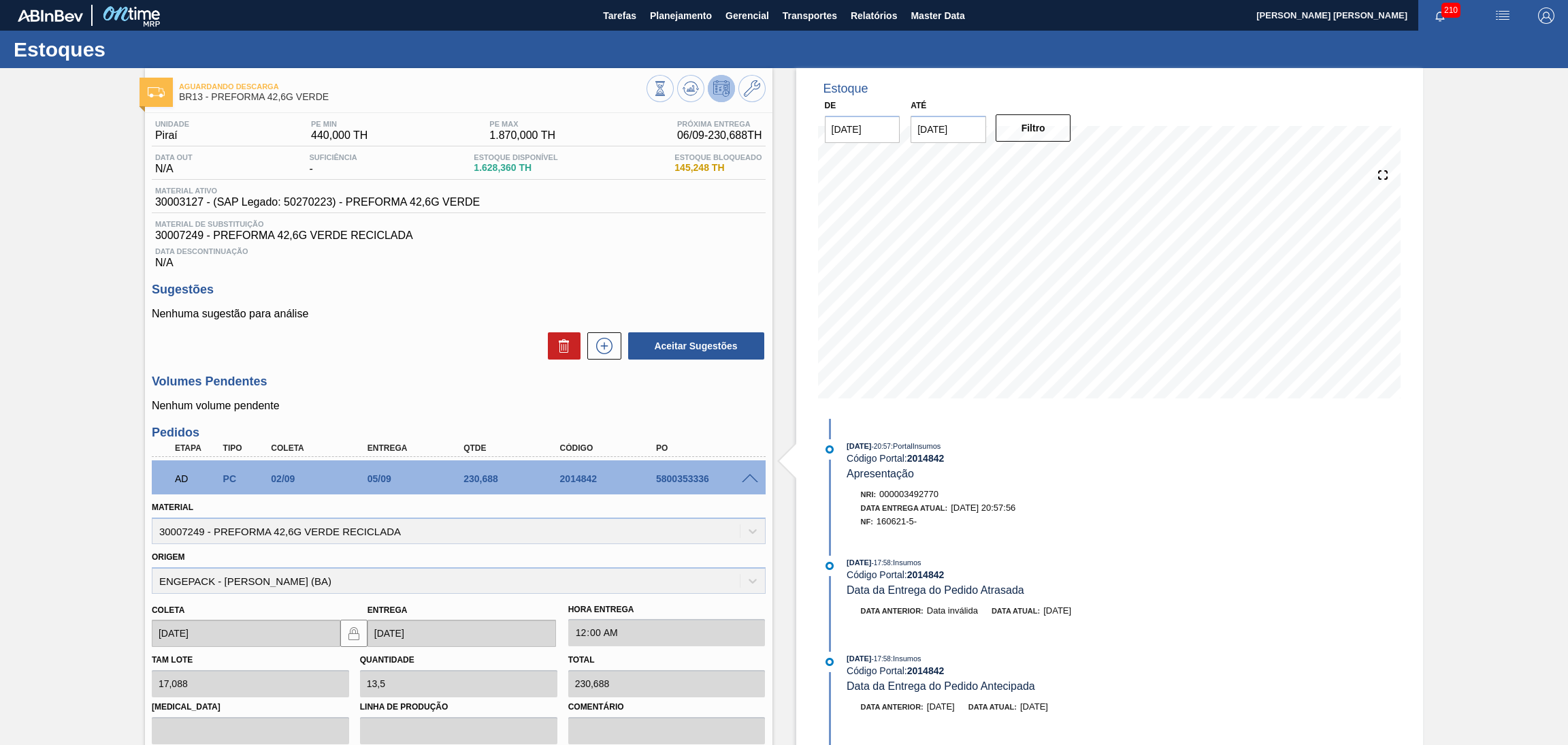
click at [750, 480] on span at bounding box center [750, 479] width 17 height 11
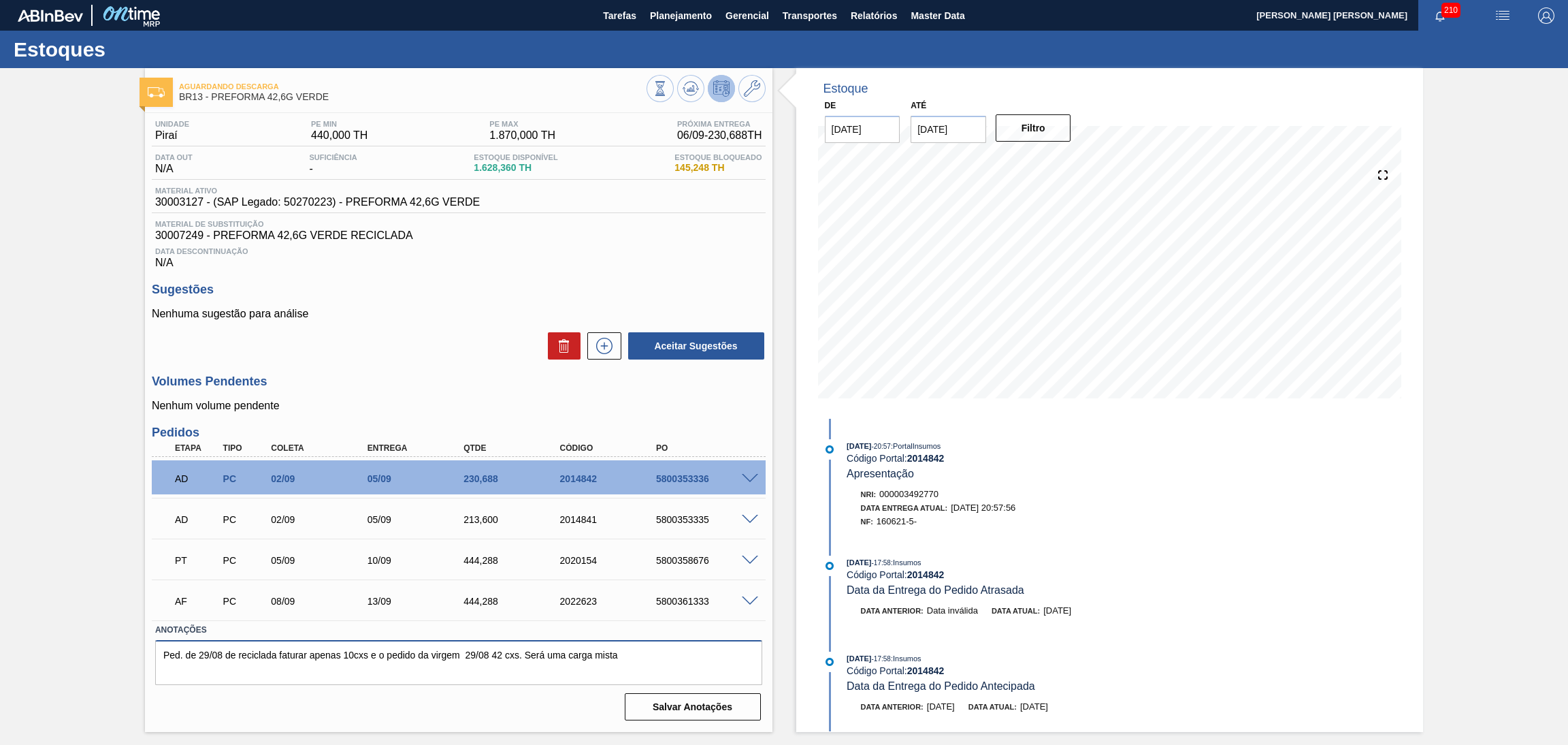
click at [636, 661] on textarea "Ped. de 29/08 de reciclada faturar apenas 10cxs e o pedido da virgem 29/08 42 c…" at bounding box center [458, 662] width 607 height 45
click at [746, 597] on span at bounding box center [750, 602] width 17 height 11
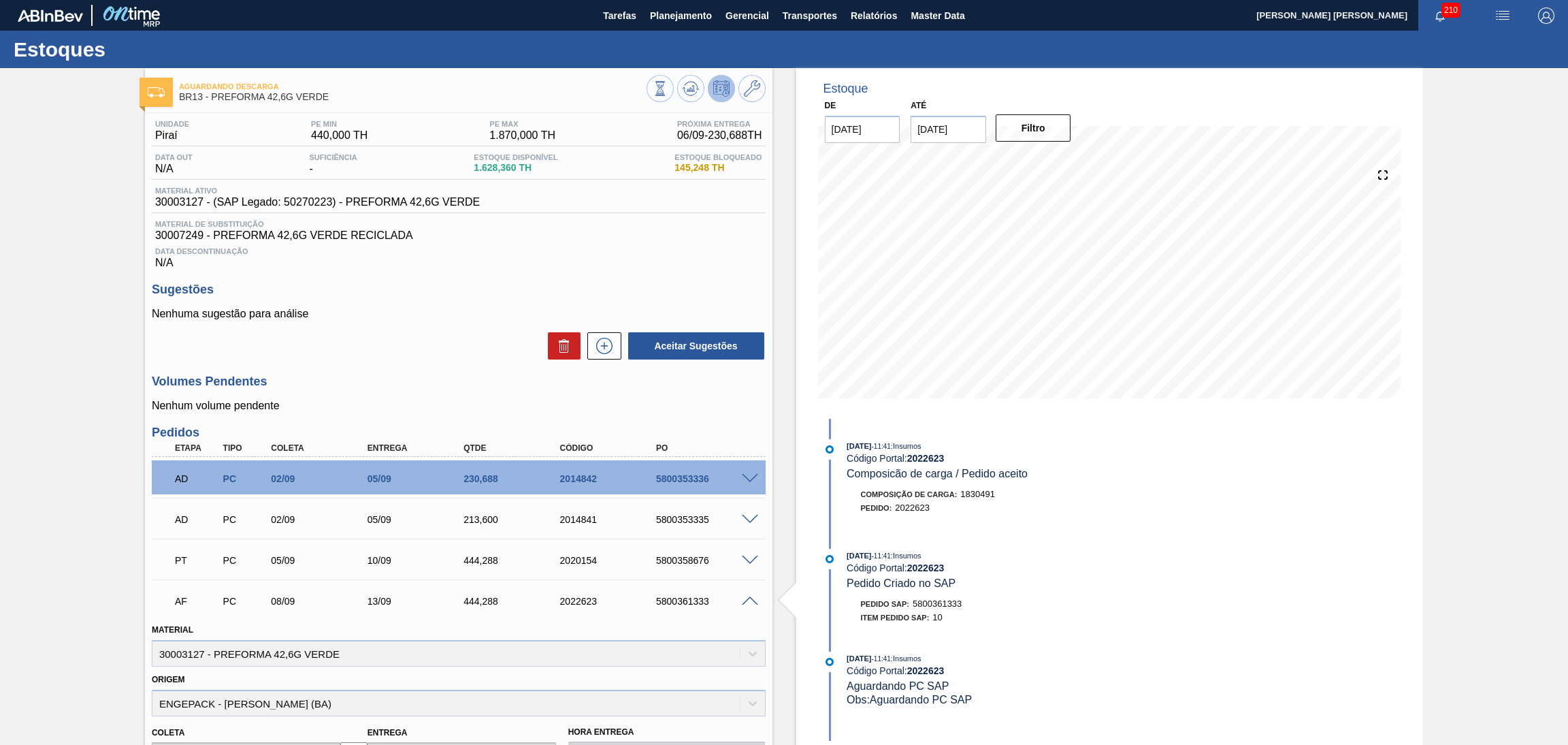
click at [695, 606] on div "AF PC 08/09 13/09 444,288 2022623 5800361333" at bounding box center [455, 600] width 578 height 27
copy div "5800361333"
click at [671, 596] on div "5800361333" at bounding box center [708, 601] width 110 height 11
click at [675, 602] on div "5800361333" at bounding box center [708, 601] width 110 height 11
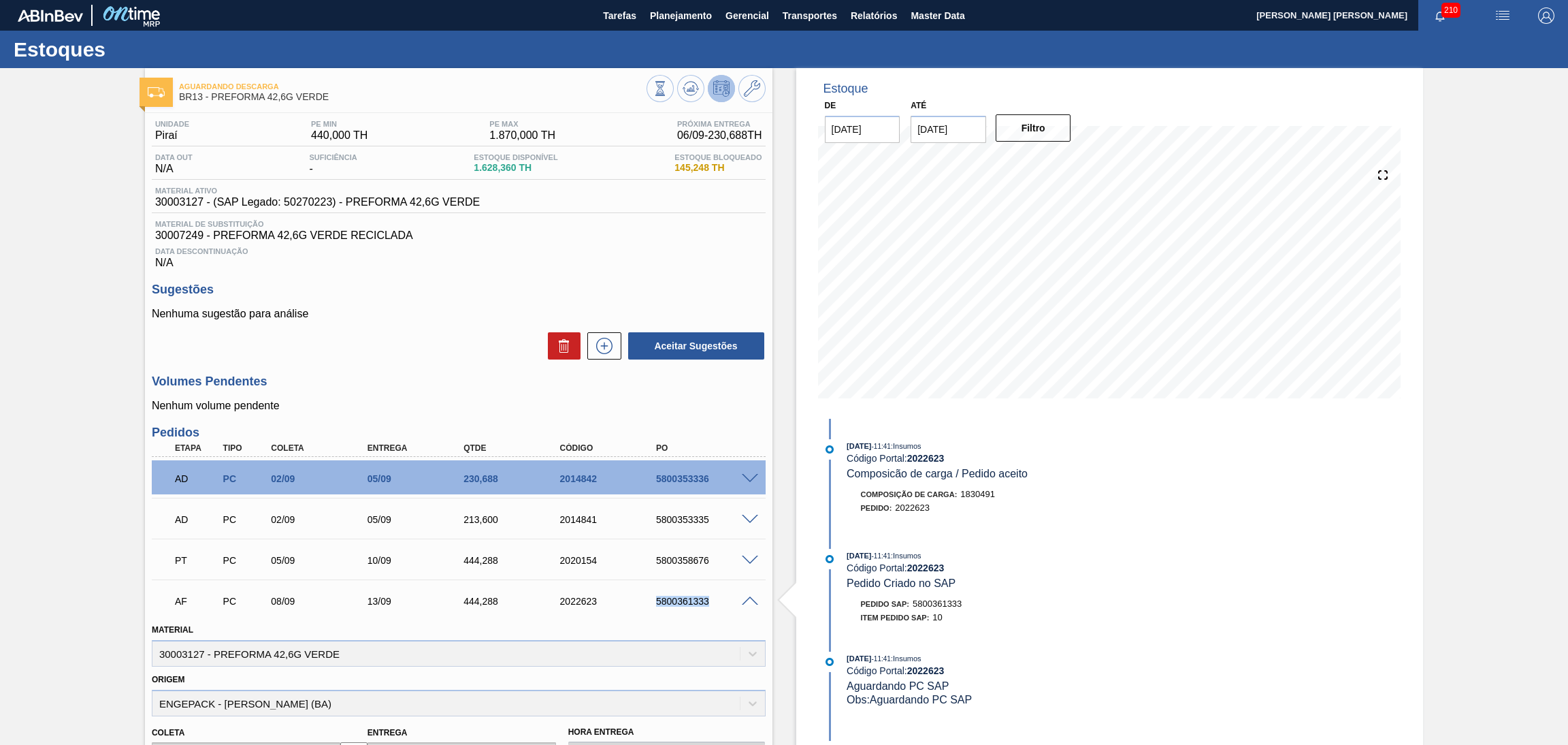
click at [675, 602] on div "5800361333" at bounding box center [708, 601] width 110 height 11
copy div "5800361333"
click at [747, 601] on span at bounding box center [750, 602] width 17 height 11
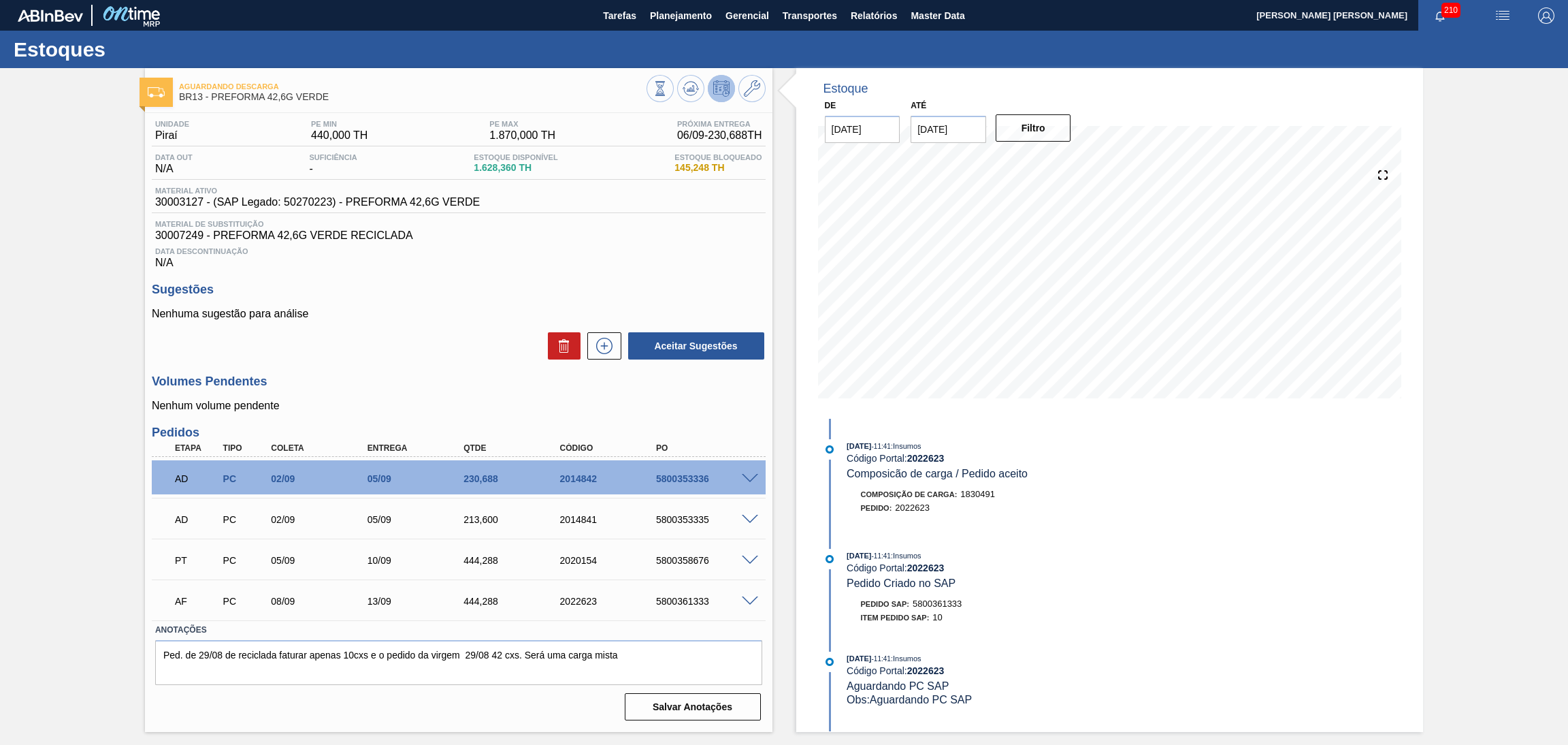
click at [746, 597] on span at bounding box center [750, 602] width 17 height 11
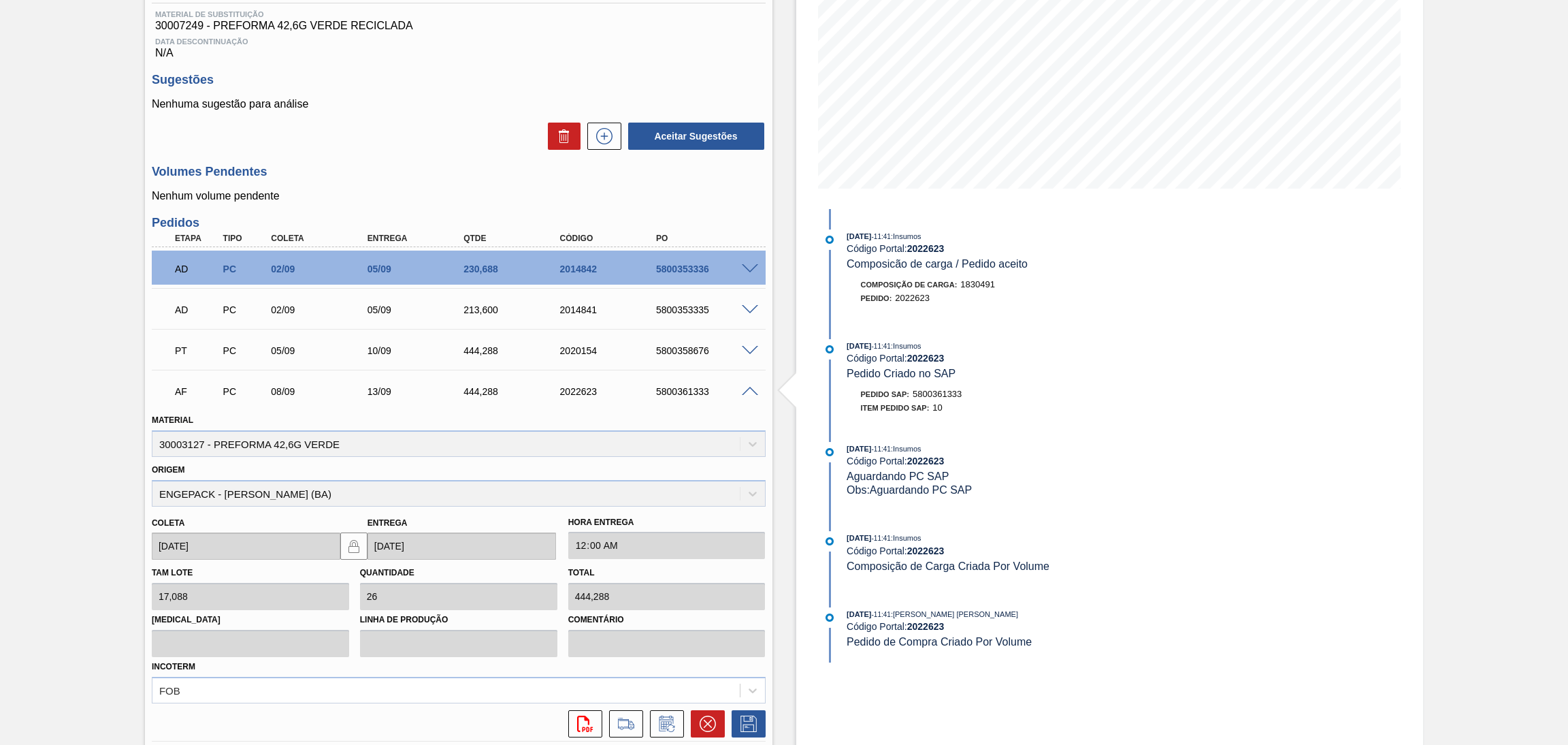
scroll to position [285, 0]
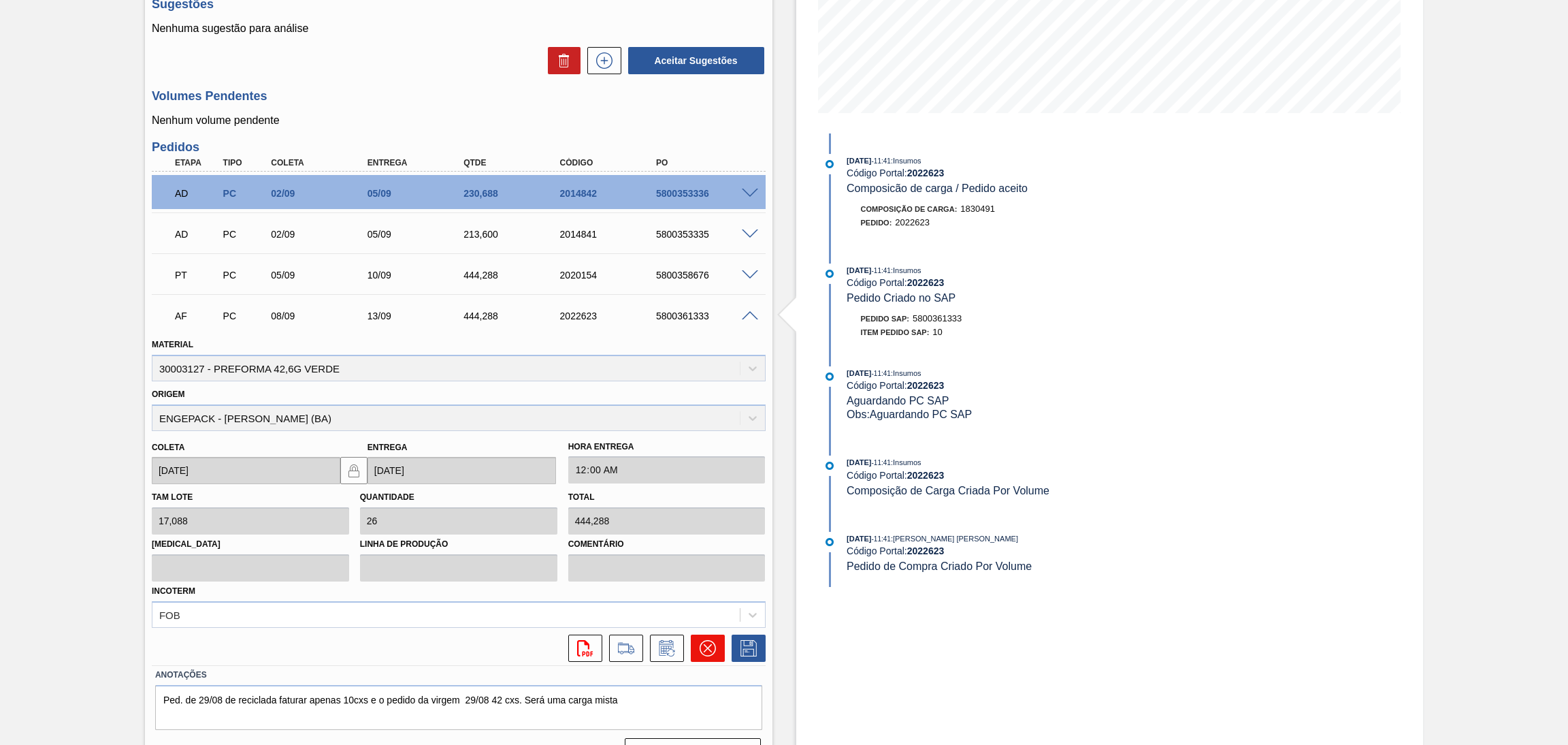
click at [709, 640] on icon at bounding box center [708, 648] width 17 height 17
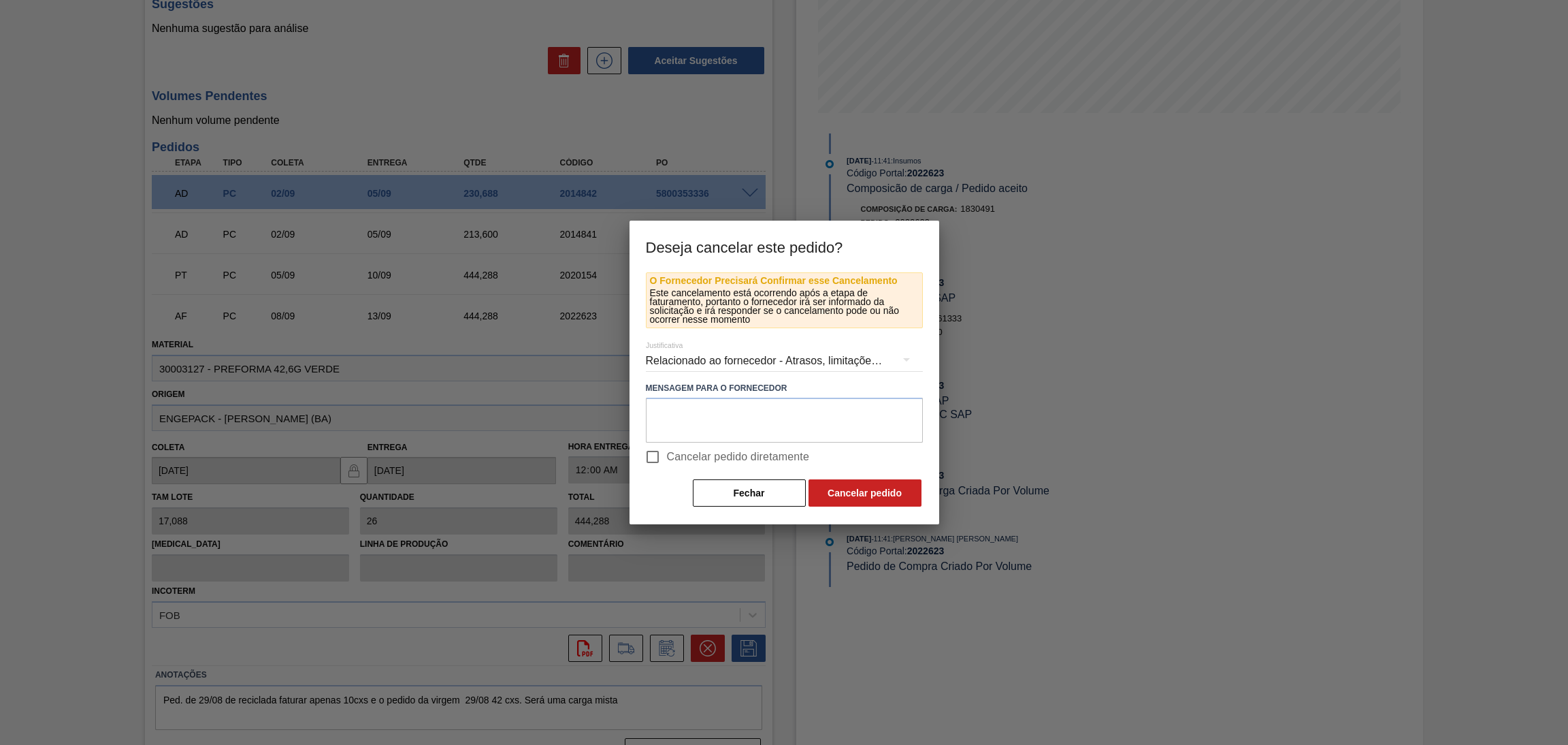
click at [696, 454] on span "Cancelar pedido diretamente" at bounding box center [739, 457] width 143 height 17
click at [667, 454] on input "Cancelar pedido diretamente" at bounding box center [653, 457] width 29 height 29
checkbox input "true"
click at [716, 409] on textarea at bounding box center [784, 420] width 277 height 45
type textarea "estoque alto"
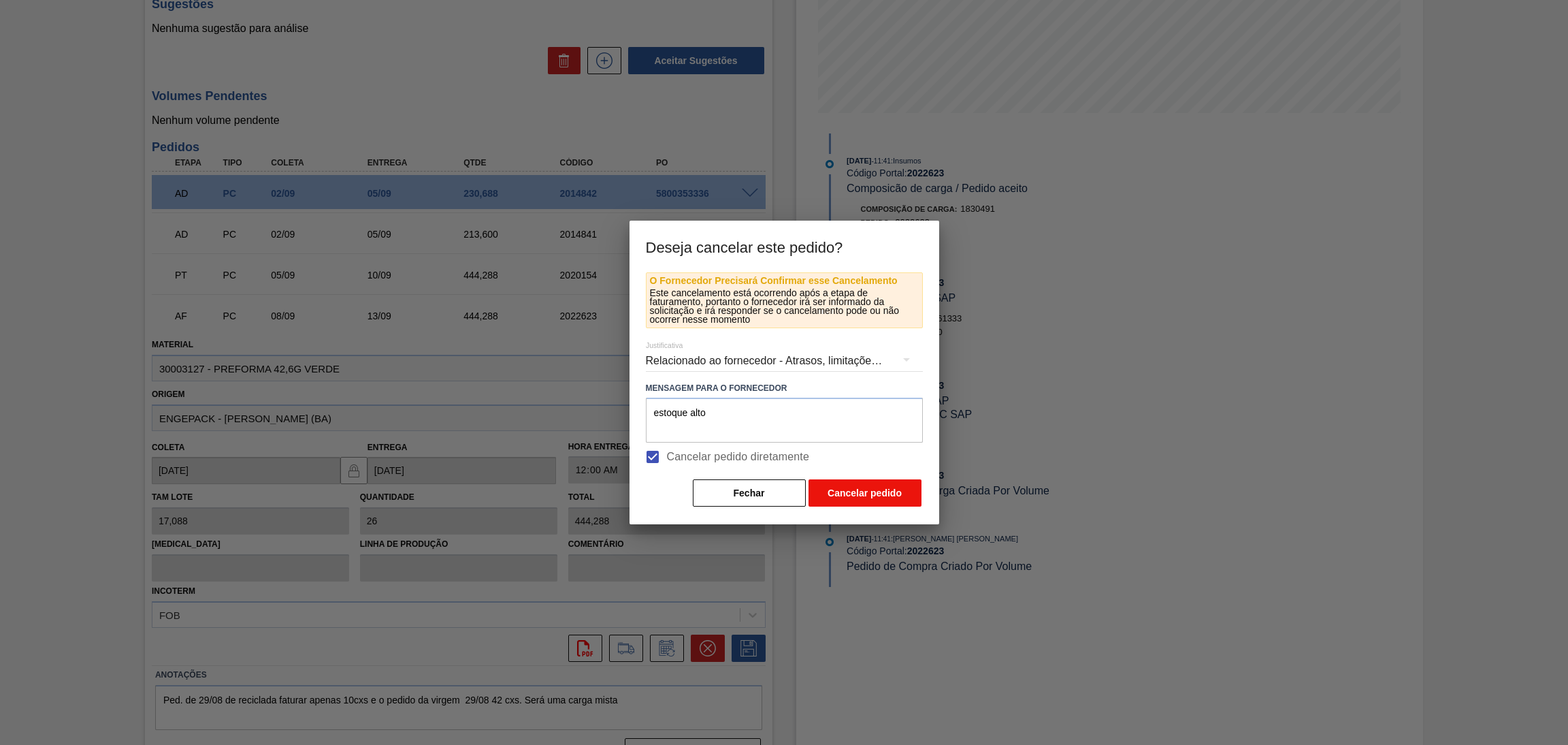
click at [839, 497] on button "Cancelar pedido" at bounding box center [865, 493] width 113 height 27
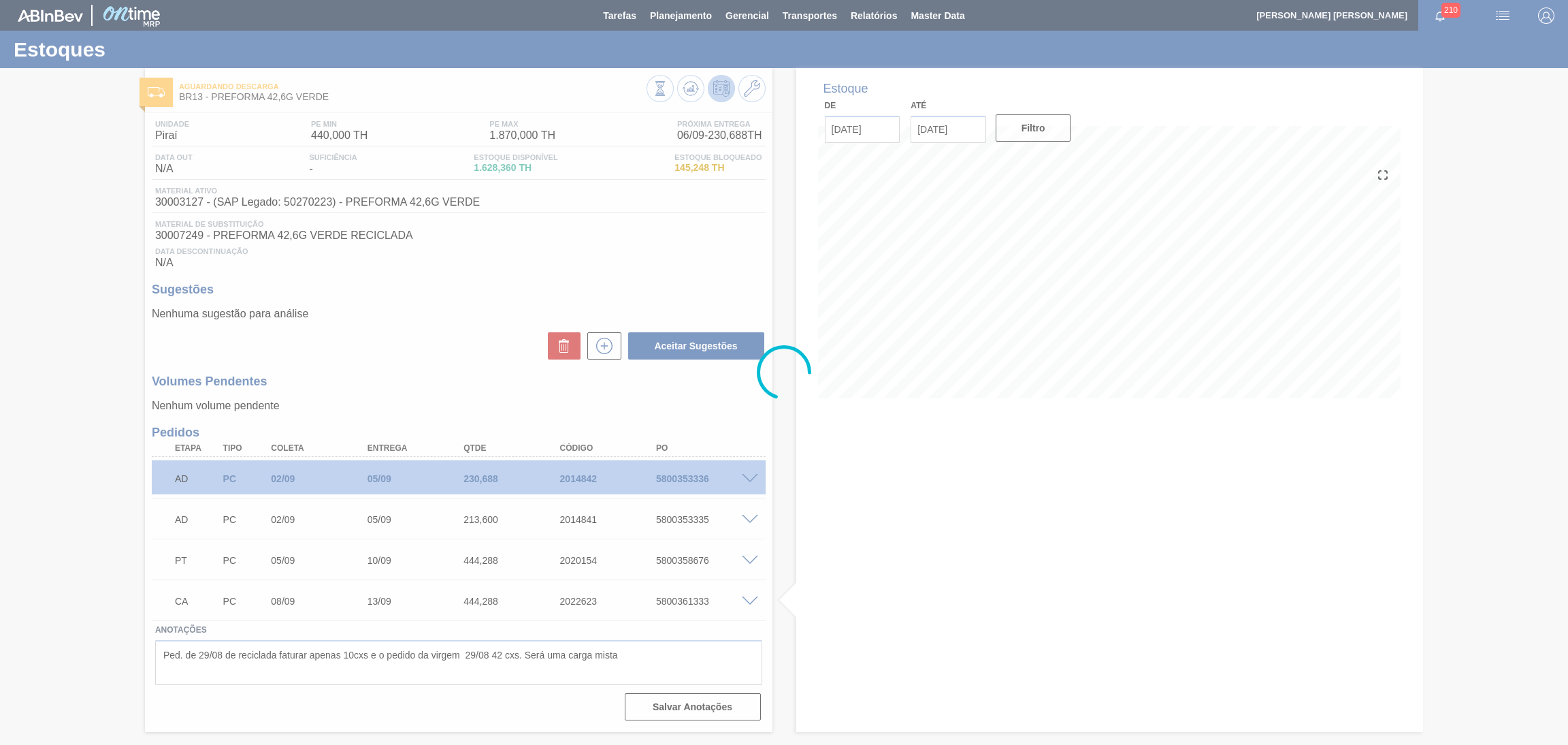
scroll to position [0, 0]
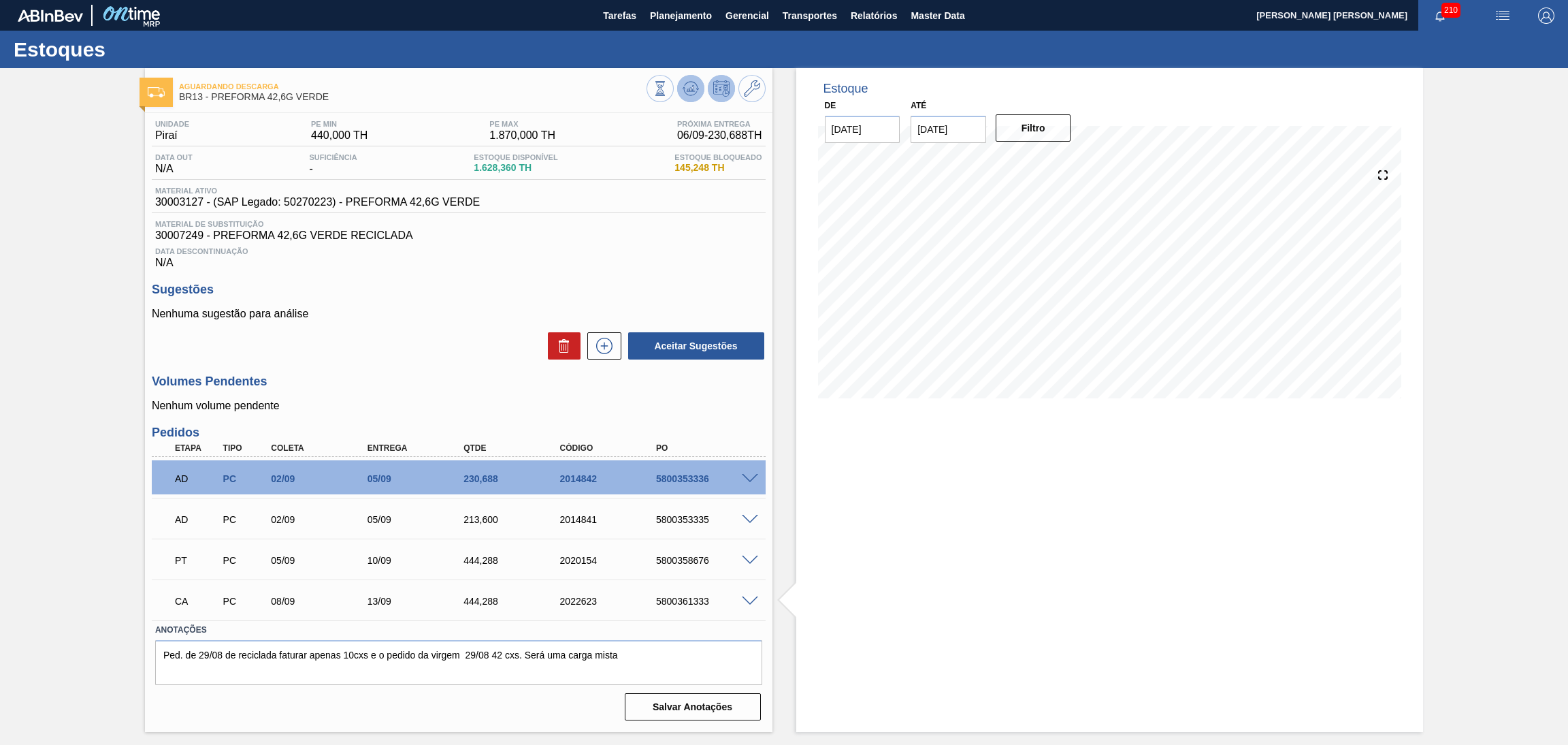
click at [695, 82] on icon at bounding box center [690, 89] width 17 height 17
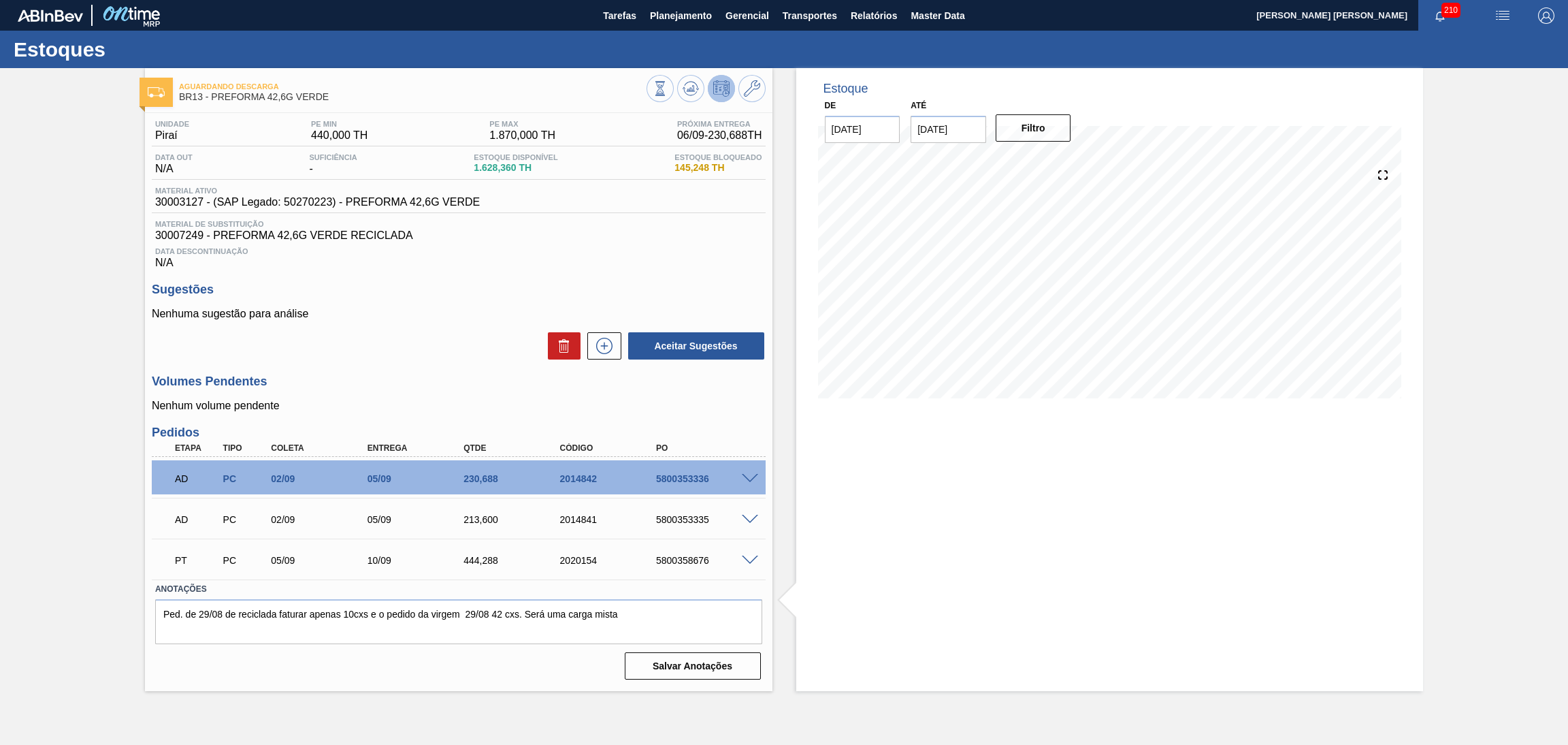
click at [673, 284] on h3 "Sugestões" at bounding box center [459, 289] width 614 height 14
click at [744, 476] on span at bounding box center [750, 479] width 17 height 11
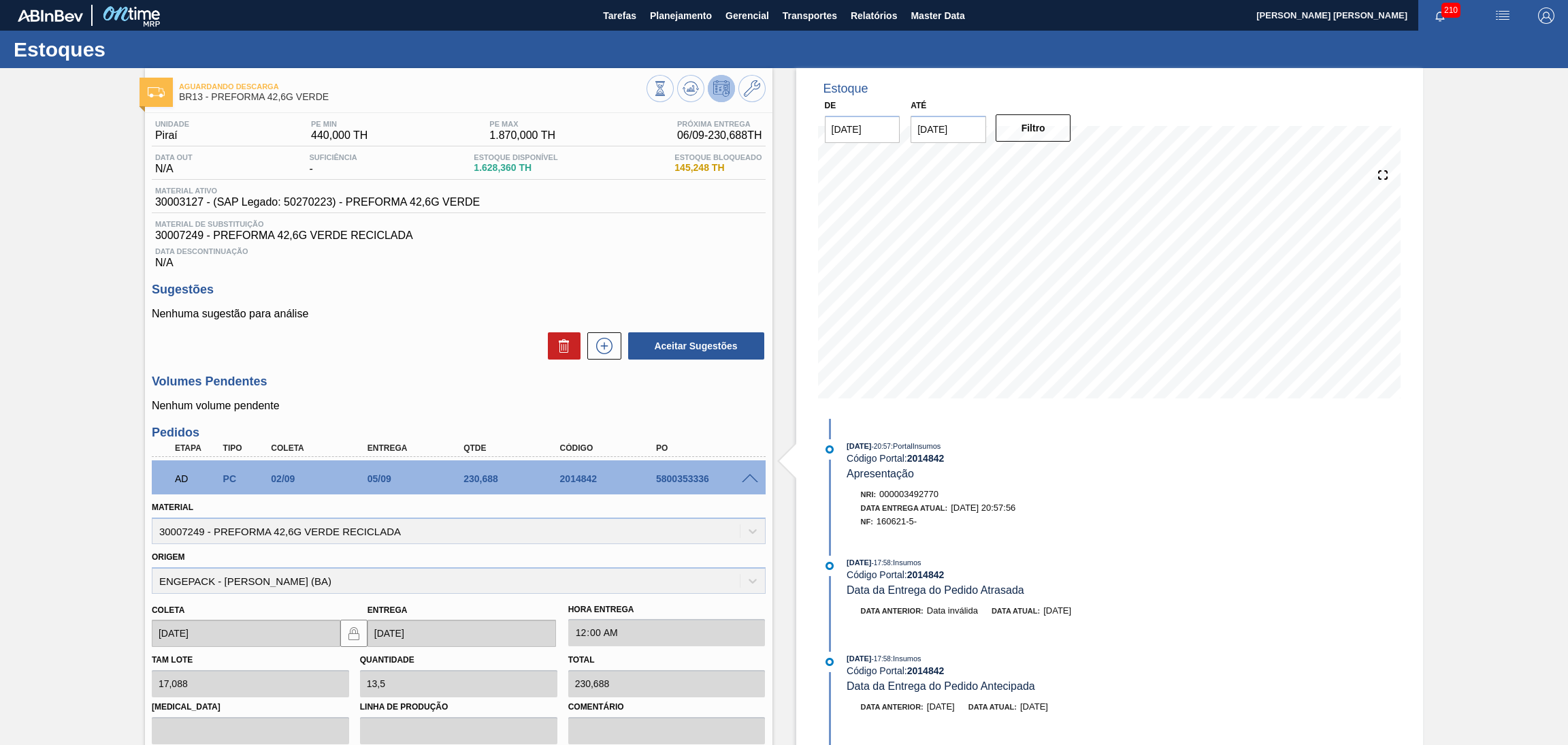
click at [744, 476] on span at bounding box center [750, 479] width 17 height 11
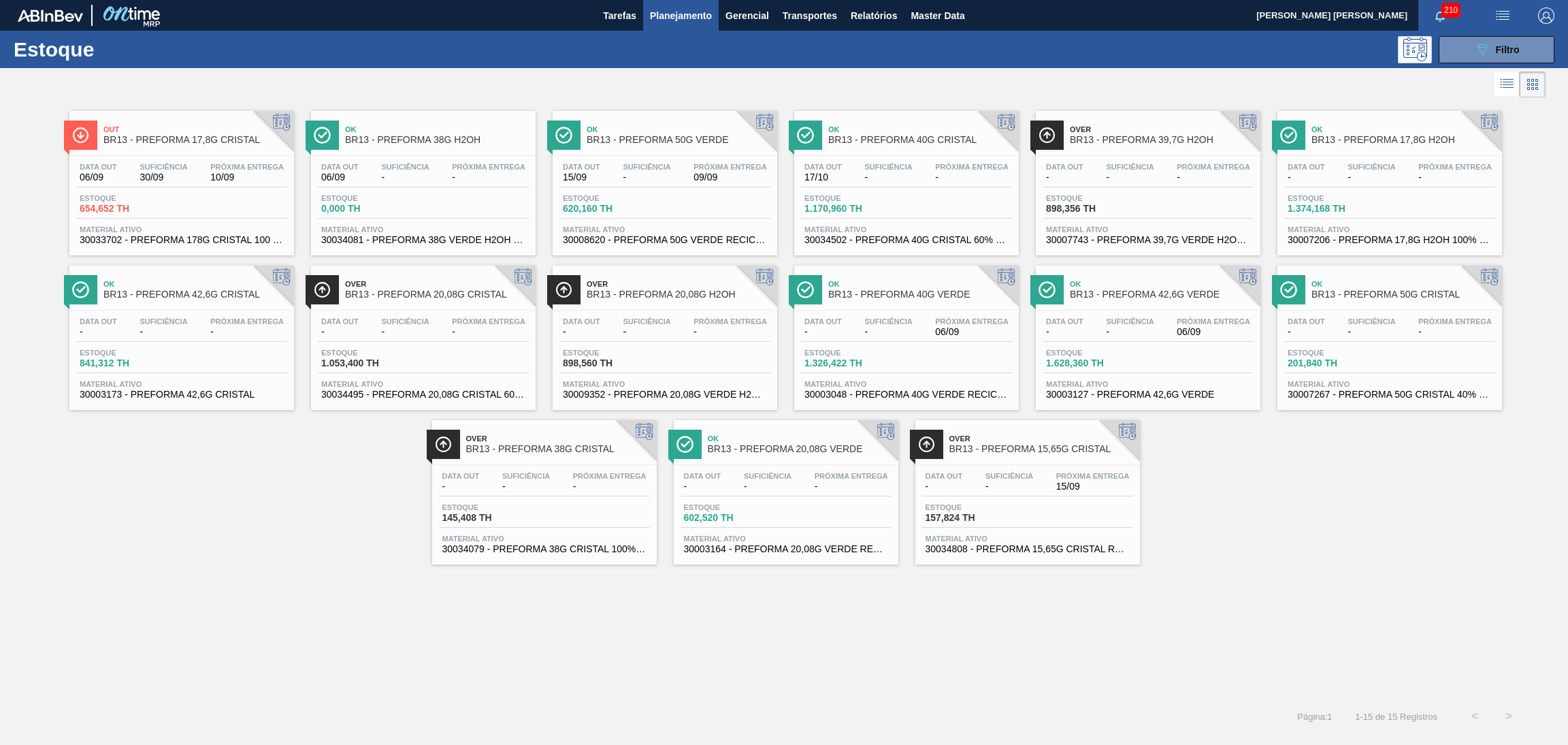
click at [727, 213] on div "Estoque 620,160 TH" at bounding box center [665, 206] width 211 height 25
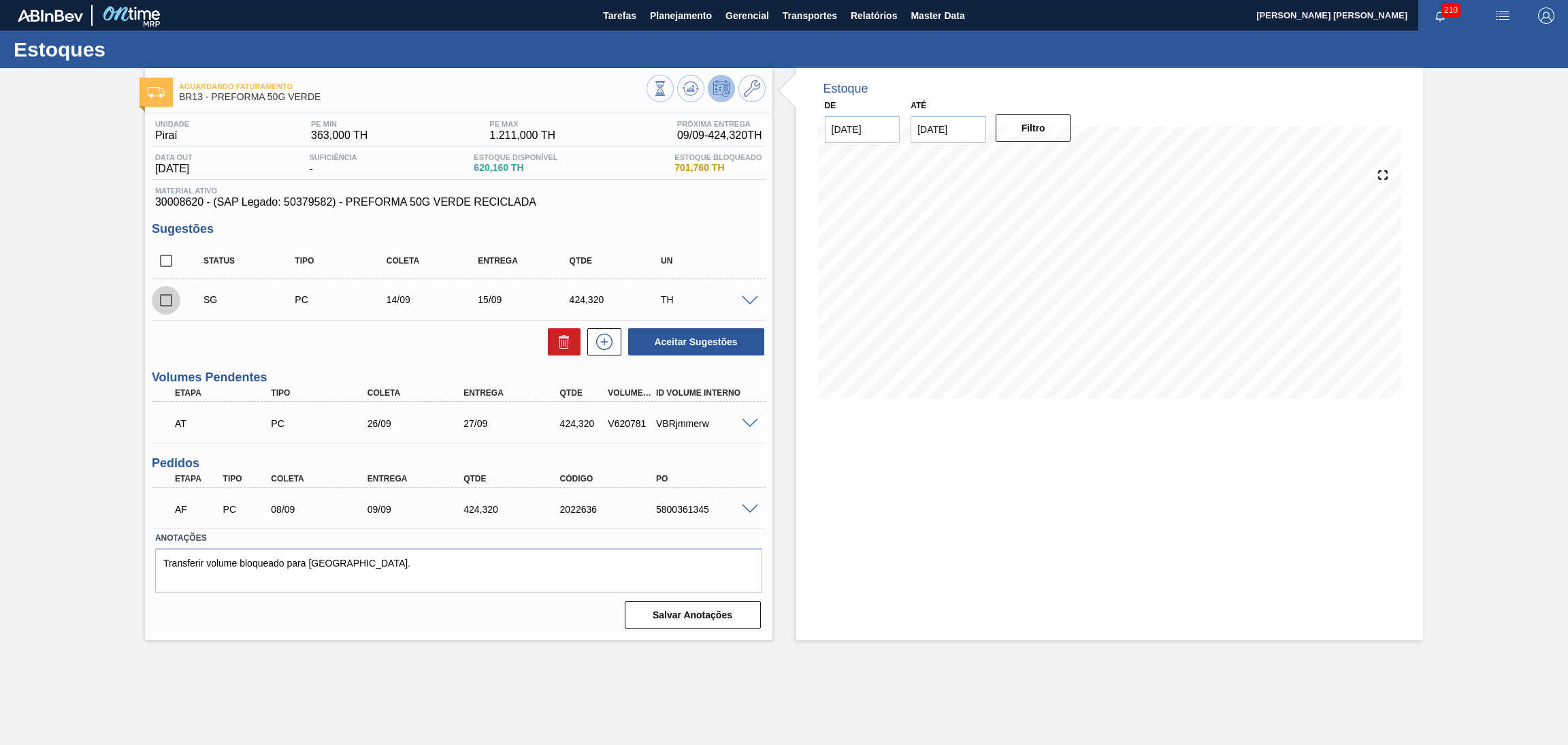
click at [172, 309] on input "checkbox" at bounding box center [166, 300] width 29 height 29
click at [561, 347] on icon at bounding box center [564, 342] width 17 height 17
checkbox input "false"
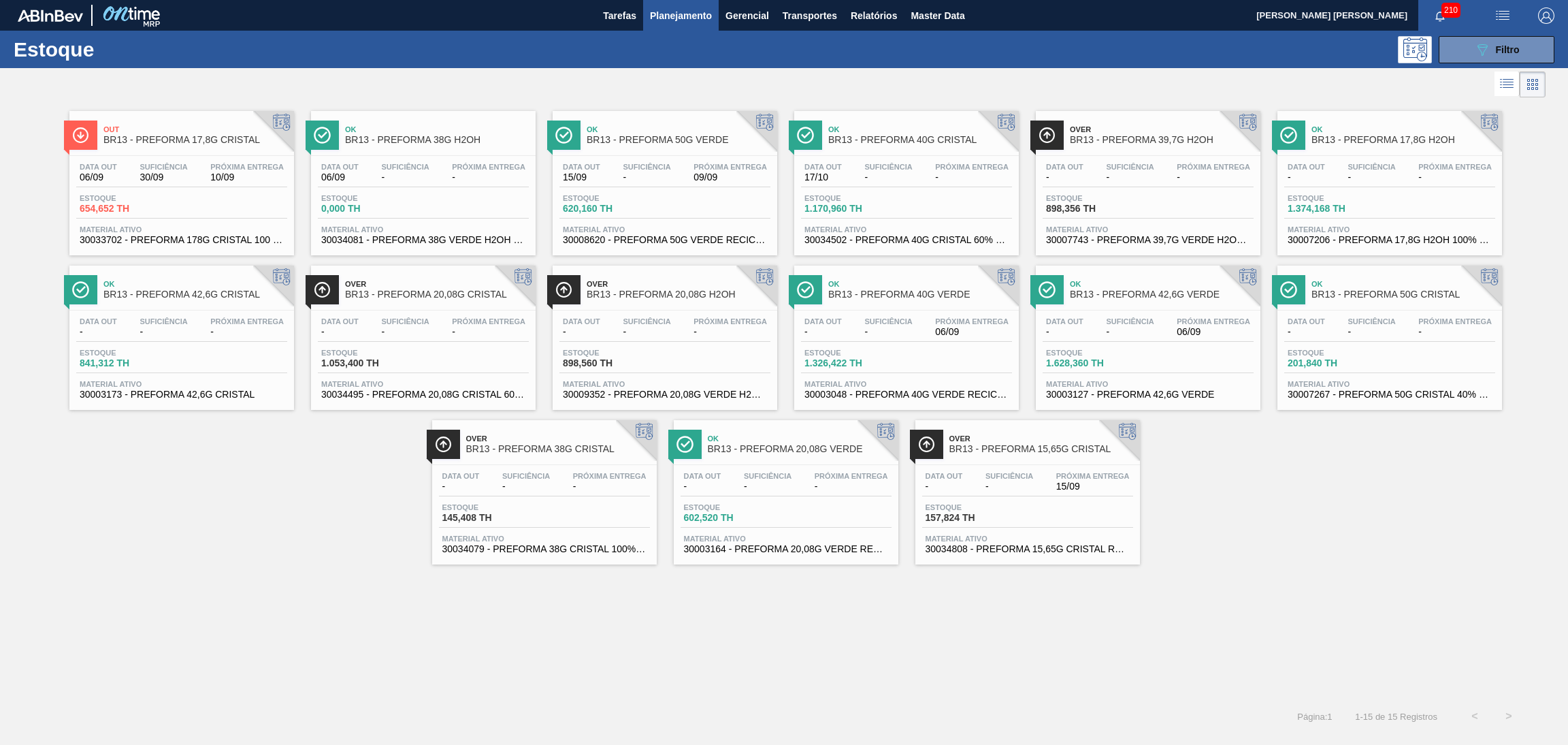
click at [901, 225] on div "Data out 17/10 Suficiência - Próxima Entrega - Estoque 1.170,960 TH Material at…" at bounding box center [906, 202] width 225 height 93
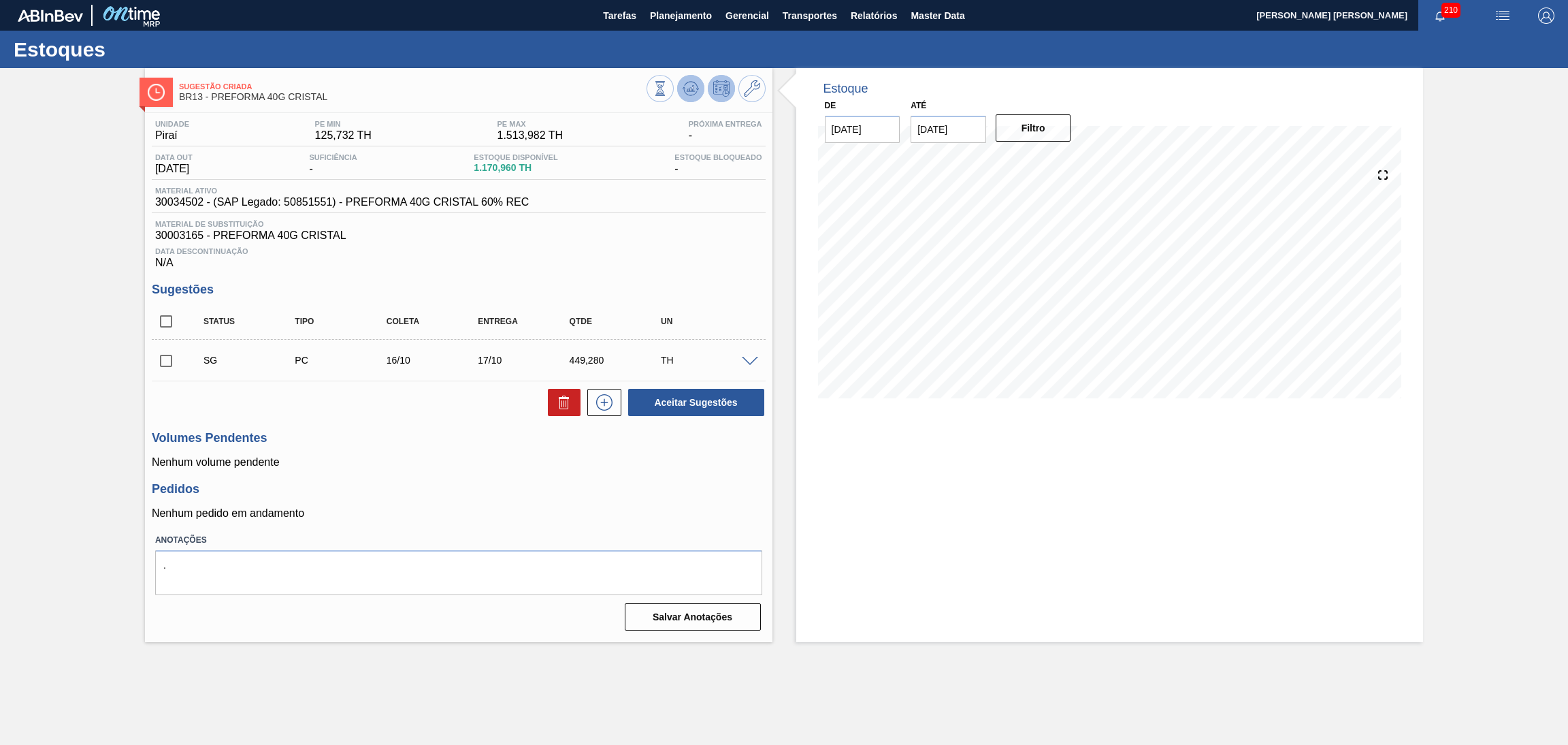
click at [689, 94] on icon at bounding box center [690, 89] width 17 height 17
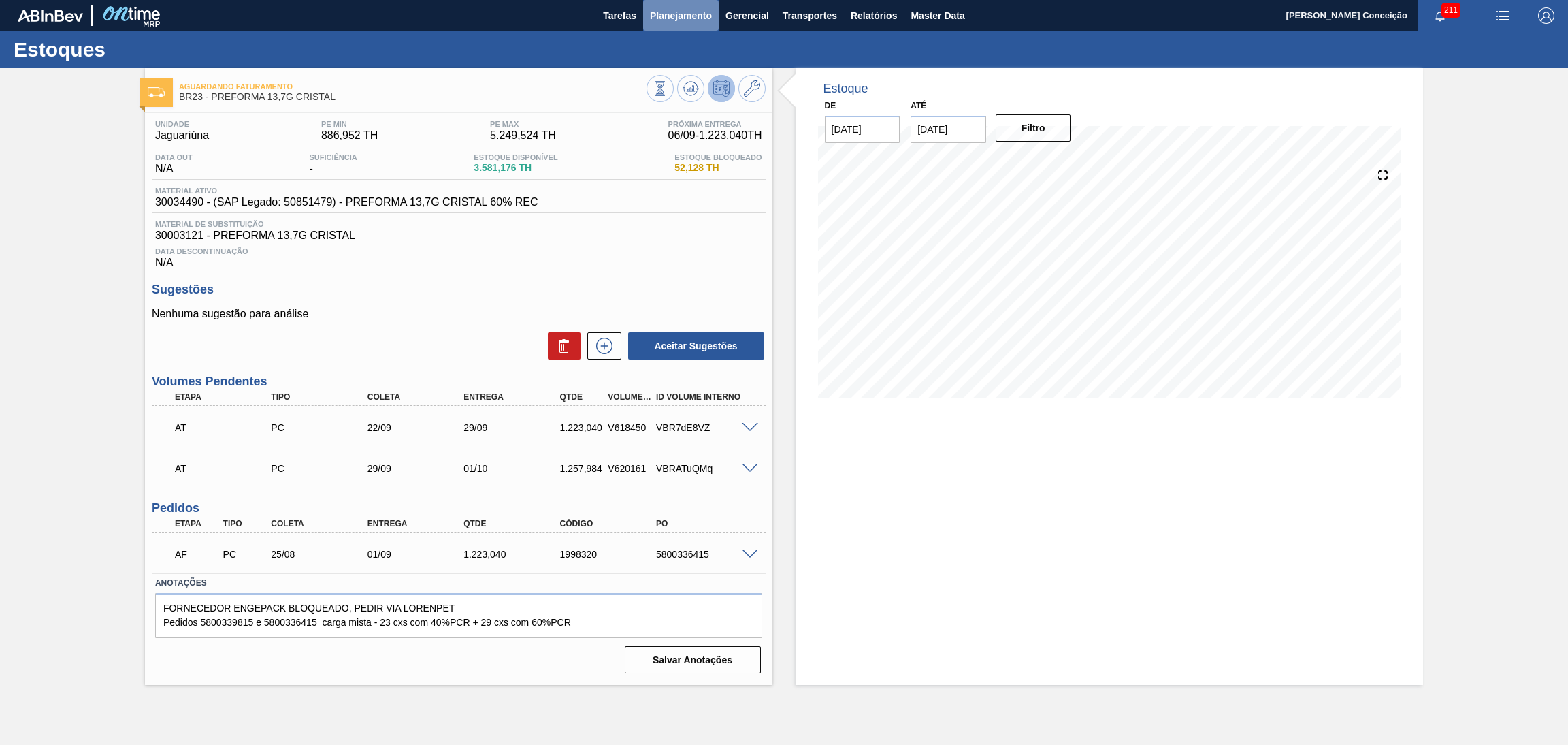
click at [680, 8] on span "Planejamento" at bounding box center [681, 16] width 62 height 17
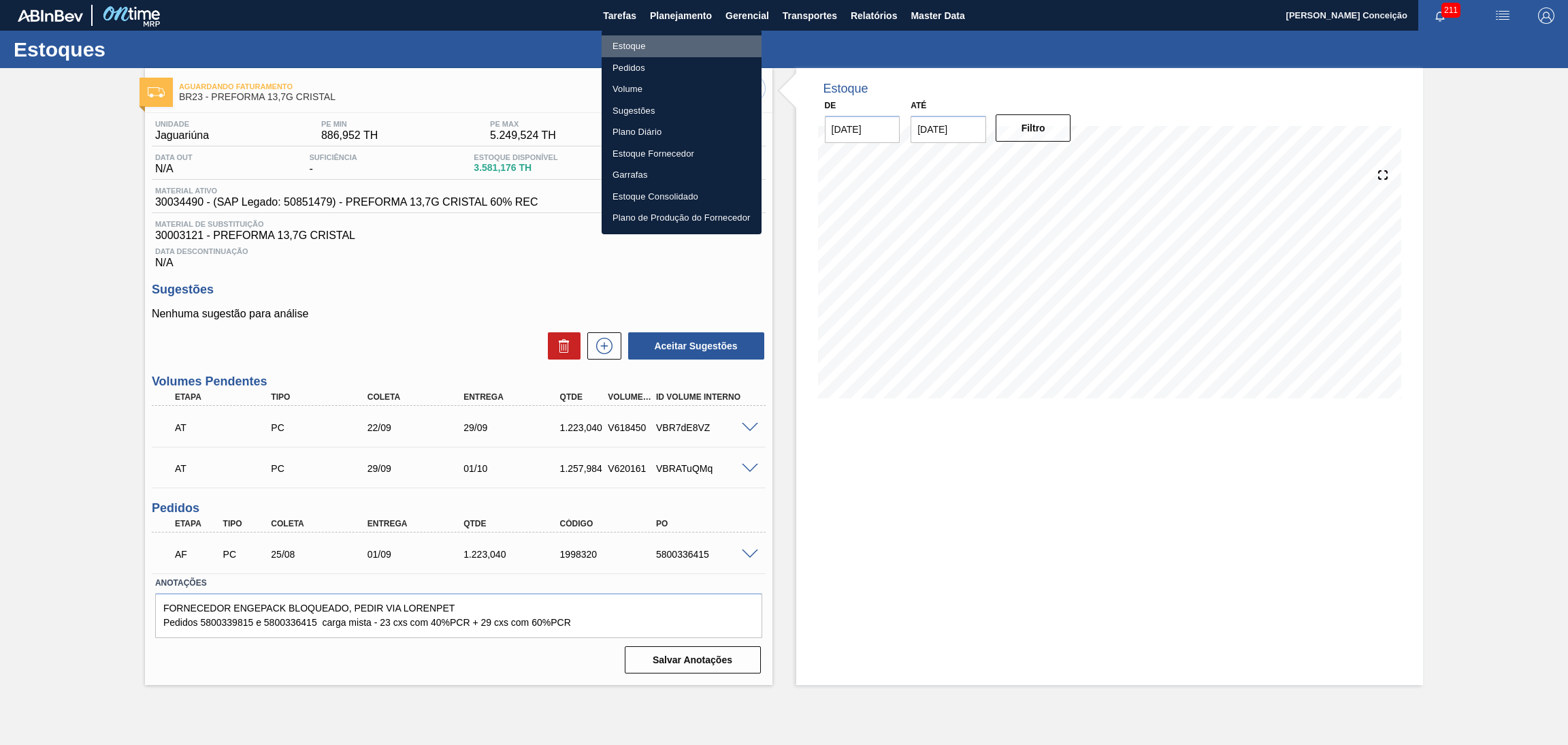
click at [657, 47] on li "Estoque" at bounding box center [681, 46] width 160 height 22
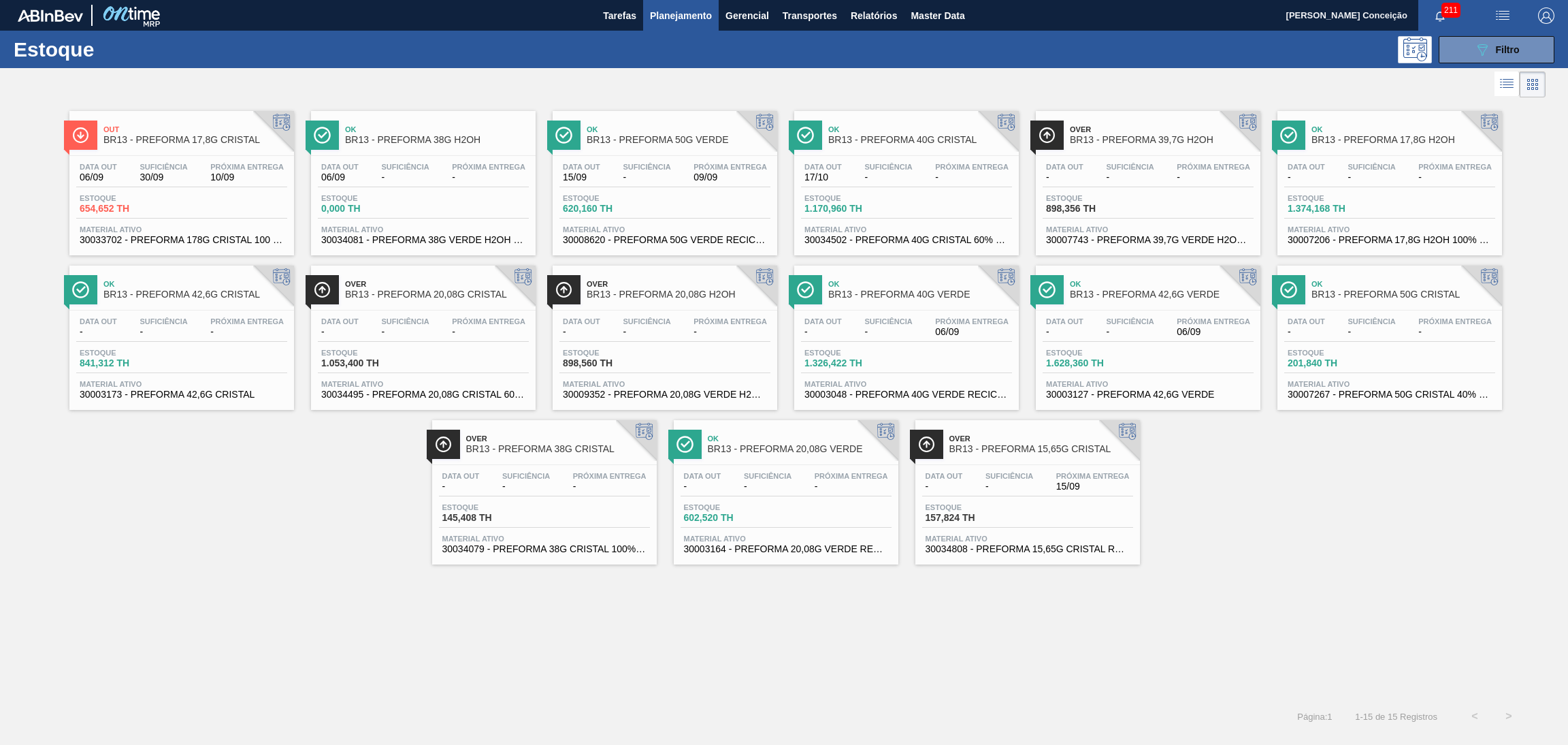
click at [1130, 196] on span "Estoque" at bounding box center [1093, 198] width 96 height 8
click at [264, 333] on span "-" at bounding box center [247, 332] width 74 height 11
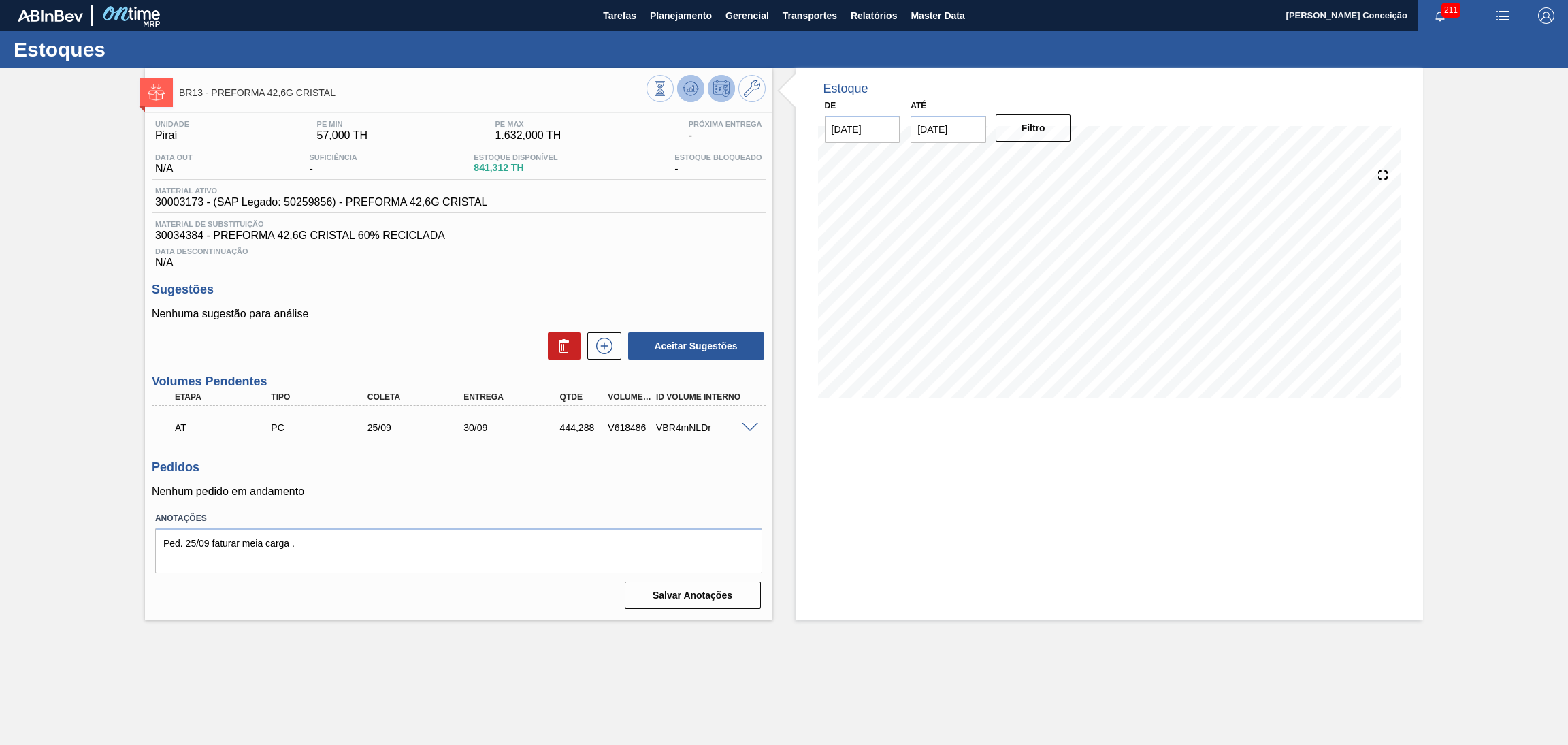
click at [696, 92] on icon at bounding box center [690, 92] width 14 height 7
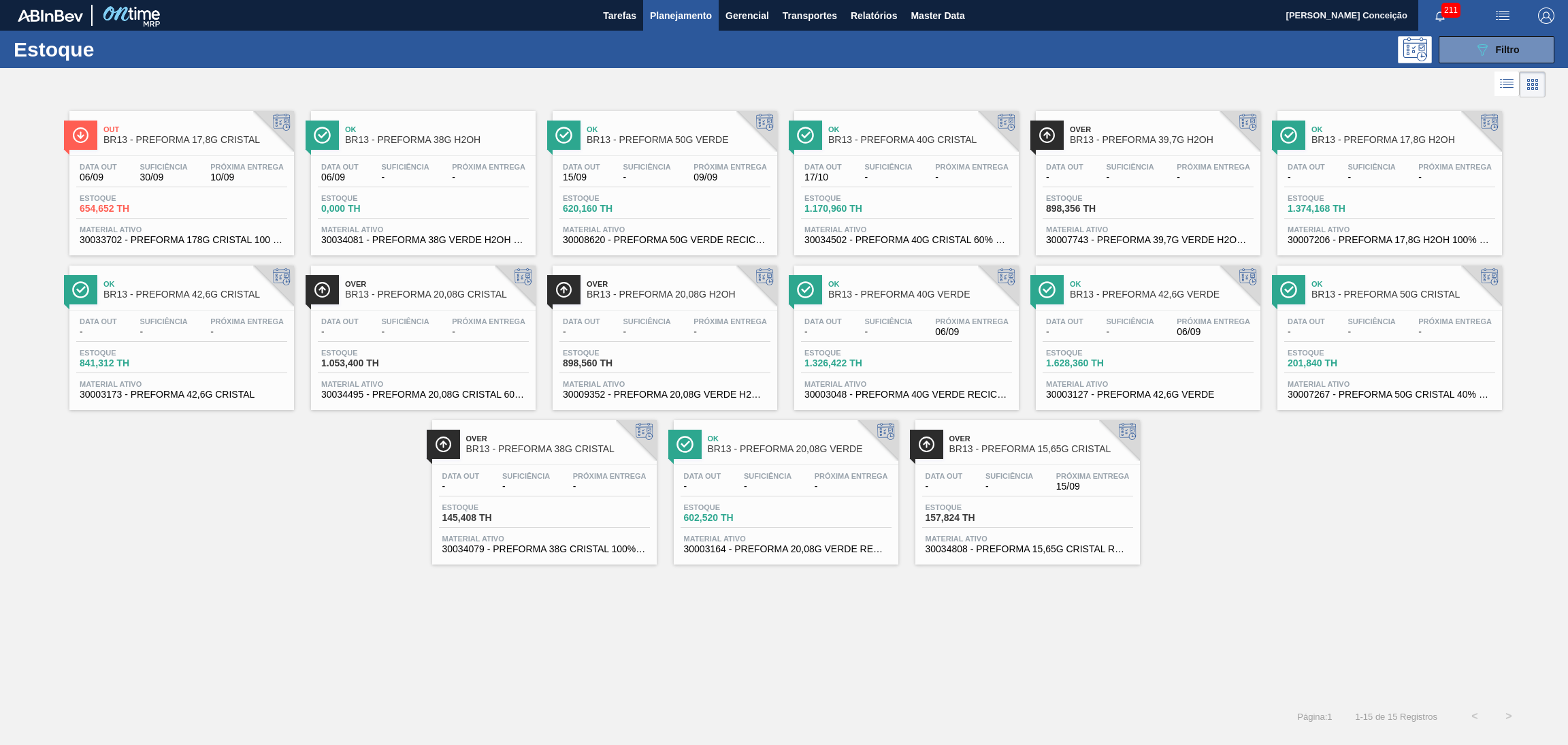
click at [838, 339] on div "Data out - Suficiência - Próxima Entrega 06/09" at bounding box center [906, 330] width 211 height 25
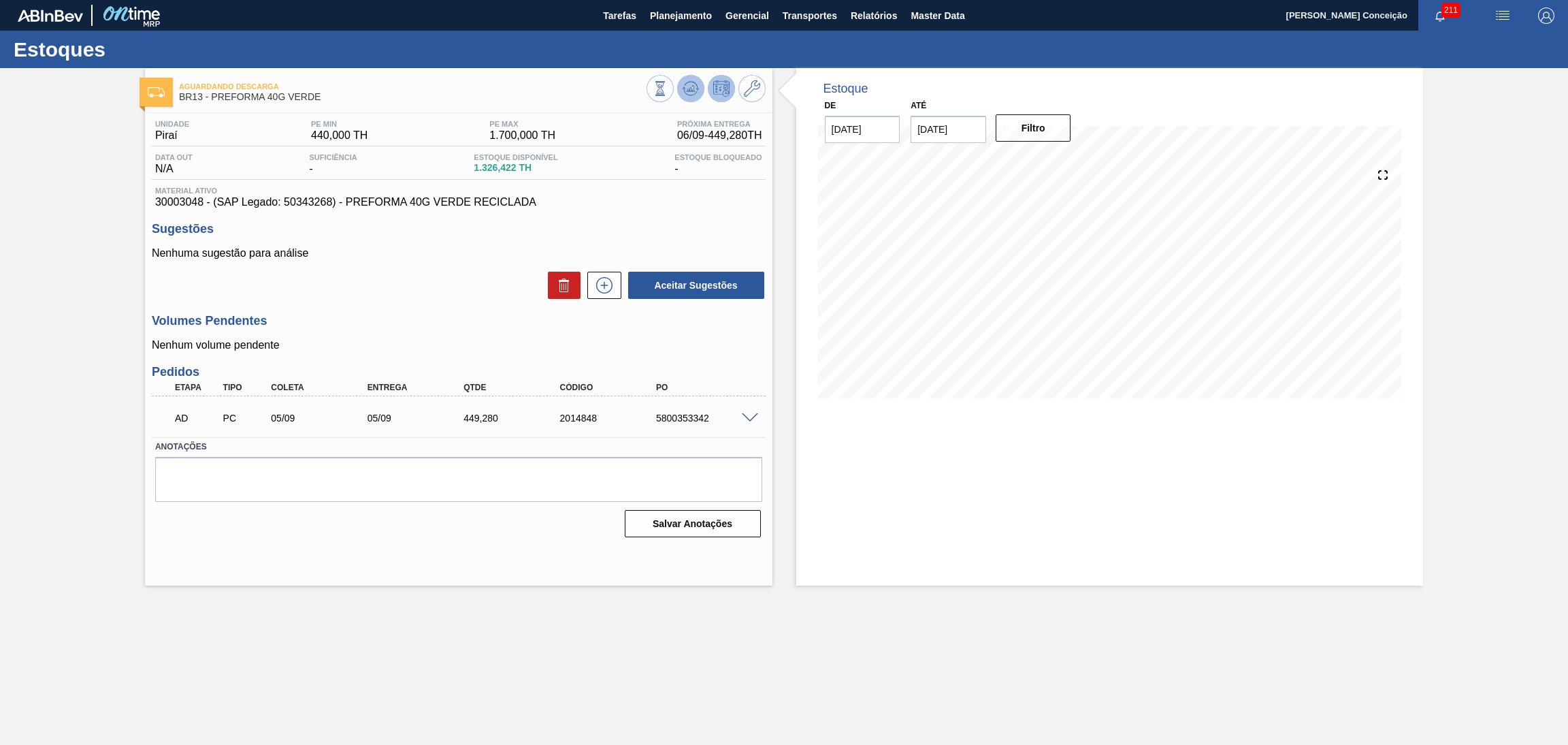
click at [696, 91] on icon at bounding box center [690, 89] width 17 height 17
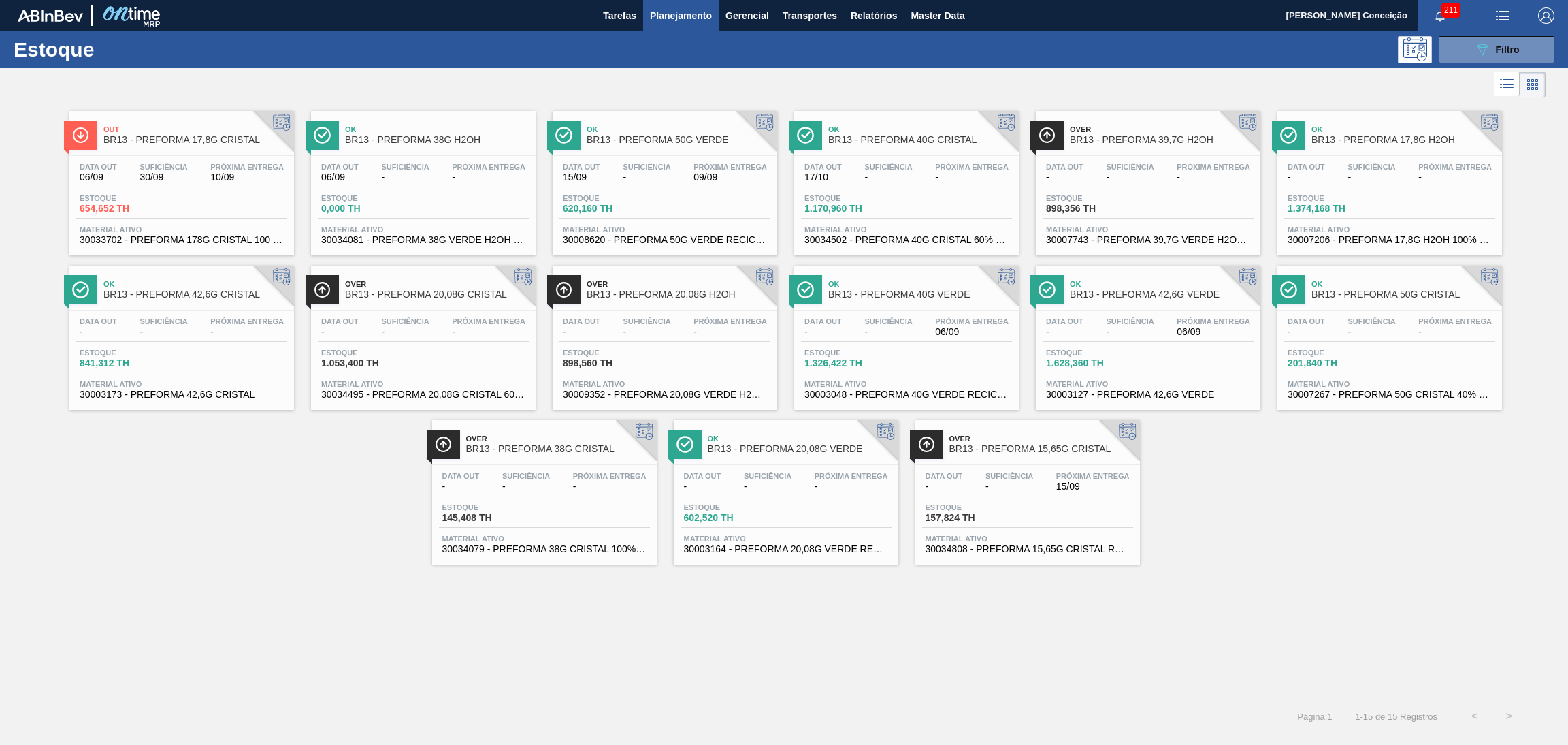
click at [1115, 359] on span "1.628,360 TH" at bounding box center [1093, 363] width 96 height 11
click at [1324, 377] on div "Data out - Suficiência - Próxima Entrega - Estoque 201,840 TH Material ativo 30…" at bounding box center [1389, 357] width 225 height 93
click at [722, 506] on span "Estoque" at bounding box center [731, 507] width 96 height 8
click at [533, 510] on span "Estoque" at bounding box center [490, 507] width 96 height 8
click at [171, 341] on div "Data out - Suficiência - Próxima Entrega -" at bounding box center [181, 330] width 211 height 25
